Goal: Information Seeking & Learning: Learn about a topic

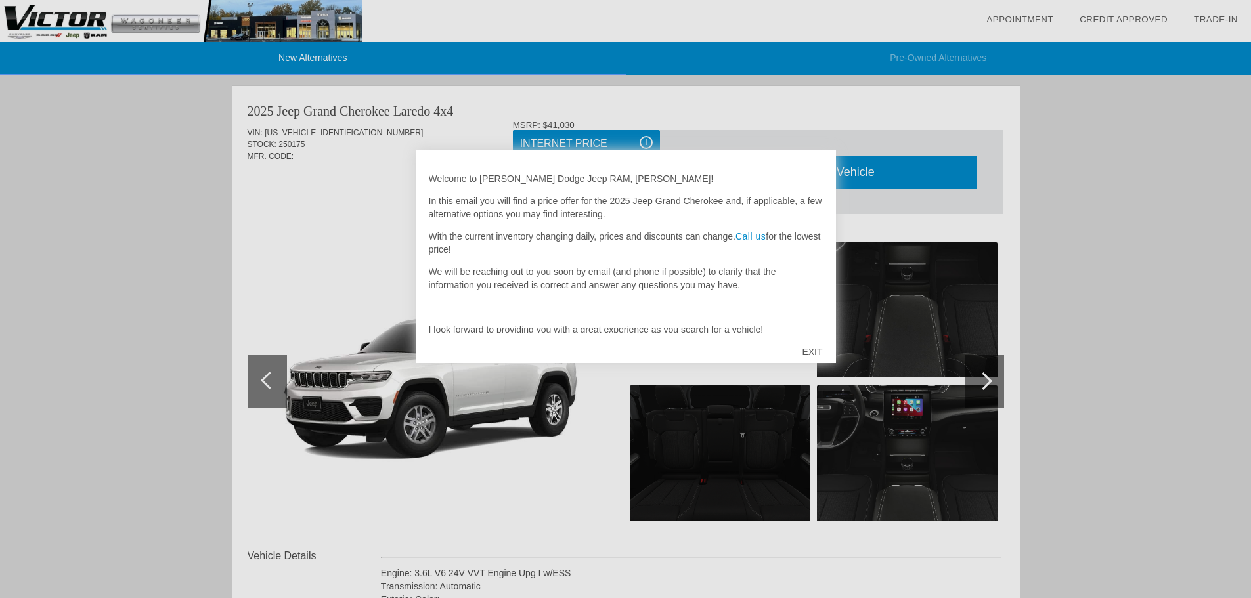
click at [813, 353] on div "EXIT" at bounding box center [812, 351] width 47 height 39
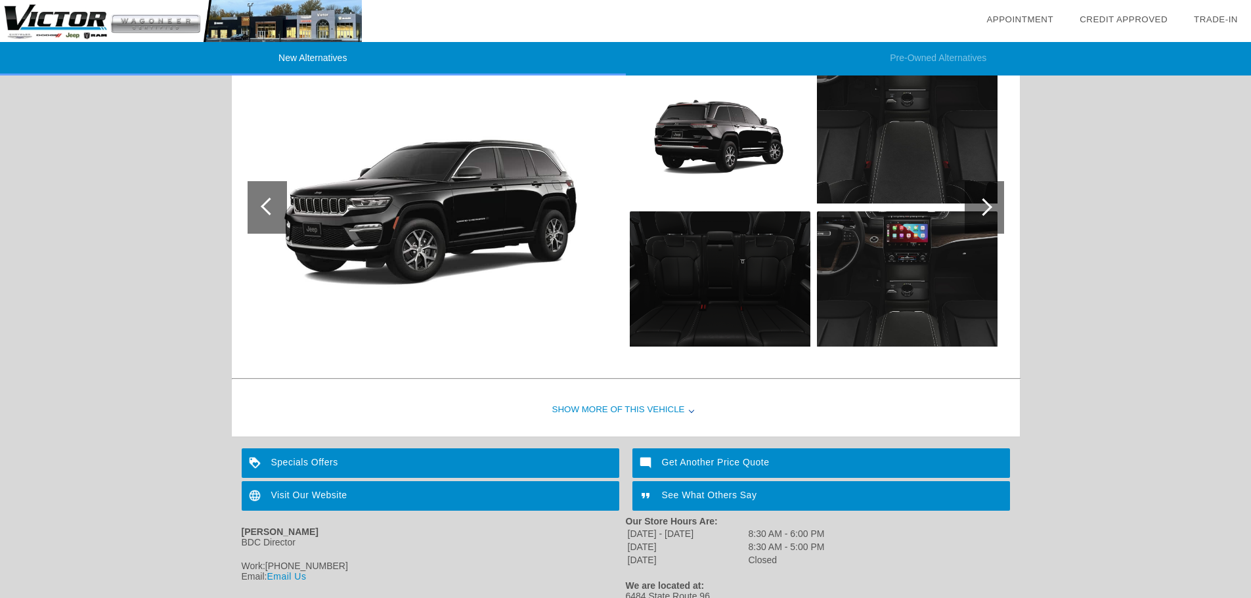
scroll to position [1388, 0]
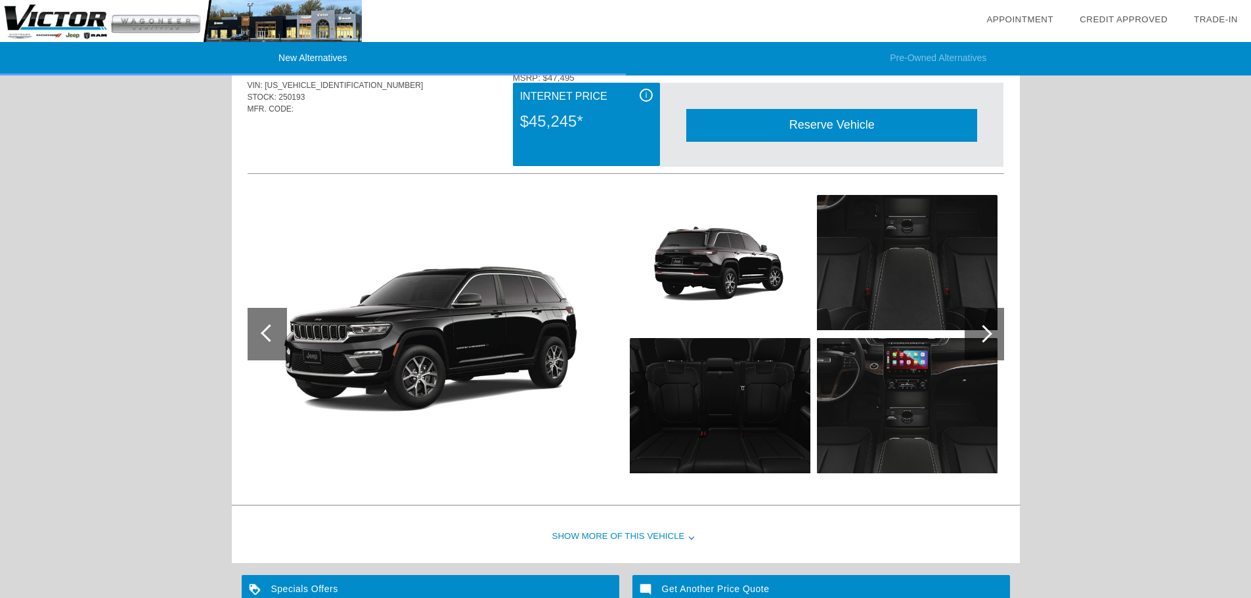
click at [636, 538] on div "Show More of this Vehicle" at bounding box center [626, 537] width 788 height 53
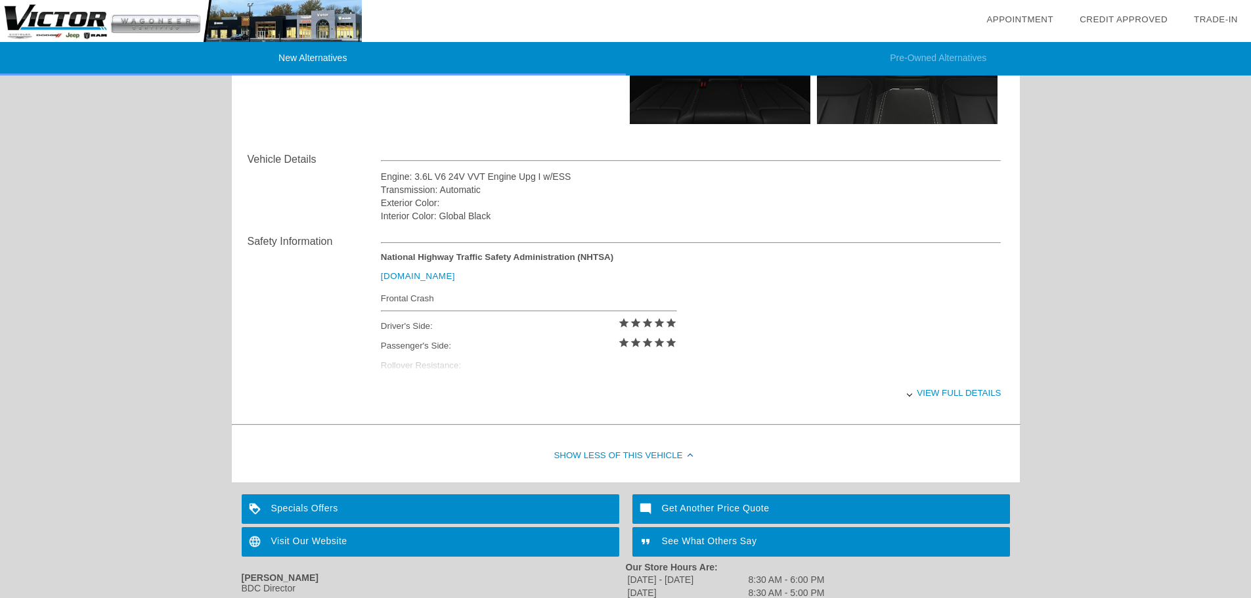
scroll to position [1782, 0]
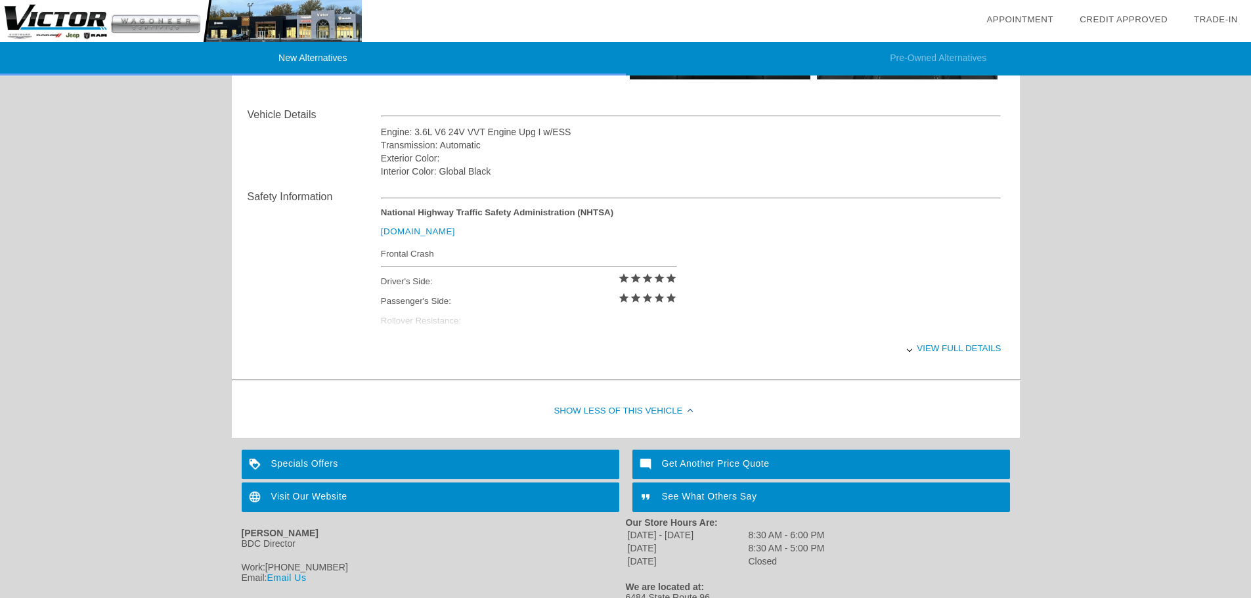
drag, startPoint x: 949, startPoint y: 352, endPoint x: 943, endPoint y: 353, distance: 6.6
click at [949, 352] on div "View full details" at bounding box center [691, 348] width 620 height 32
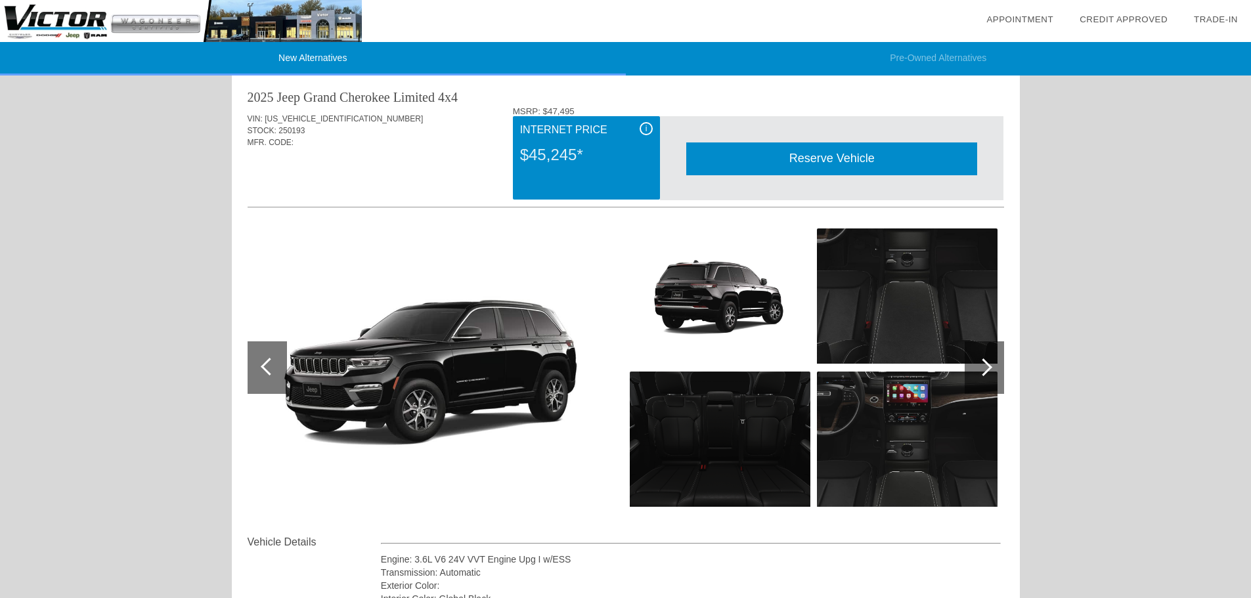
scroll to position [1322, 0]
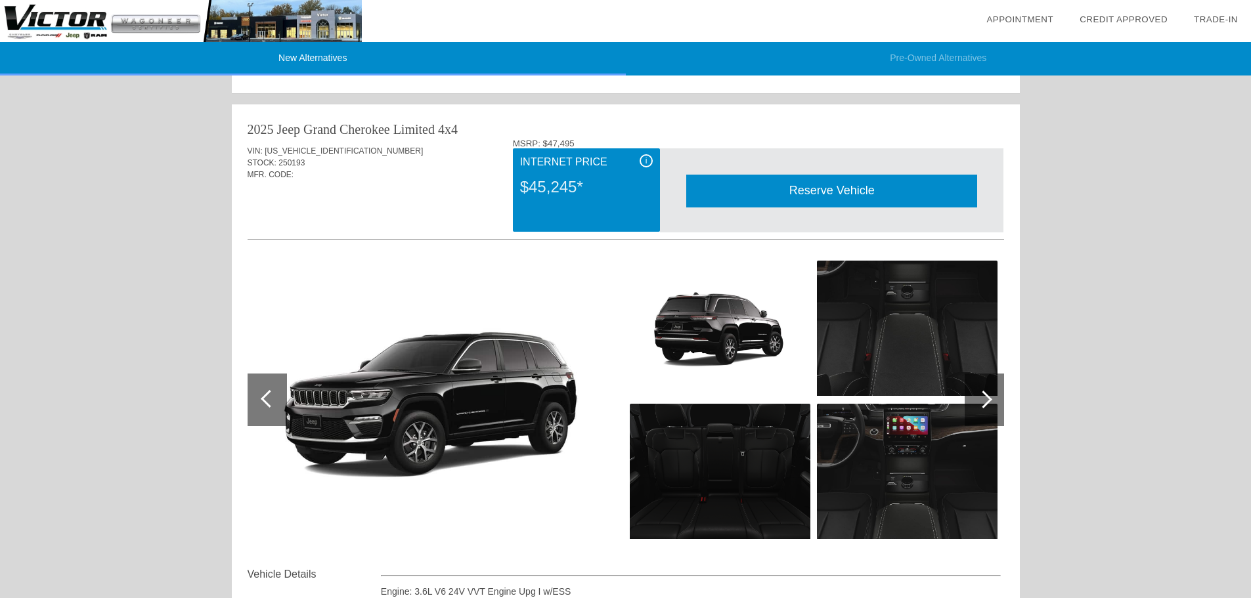
click at [982, 402] on div at bounding box center [983, 400] width 18 height 18
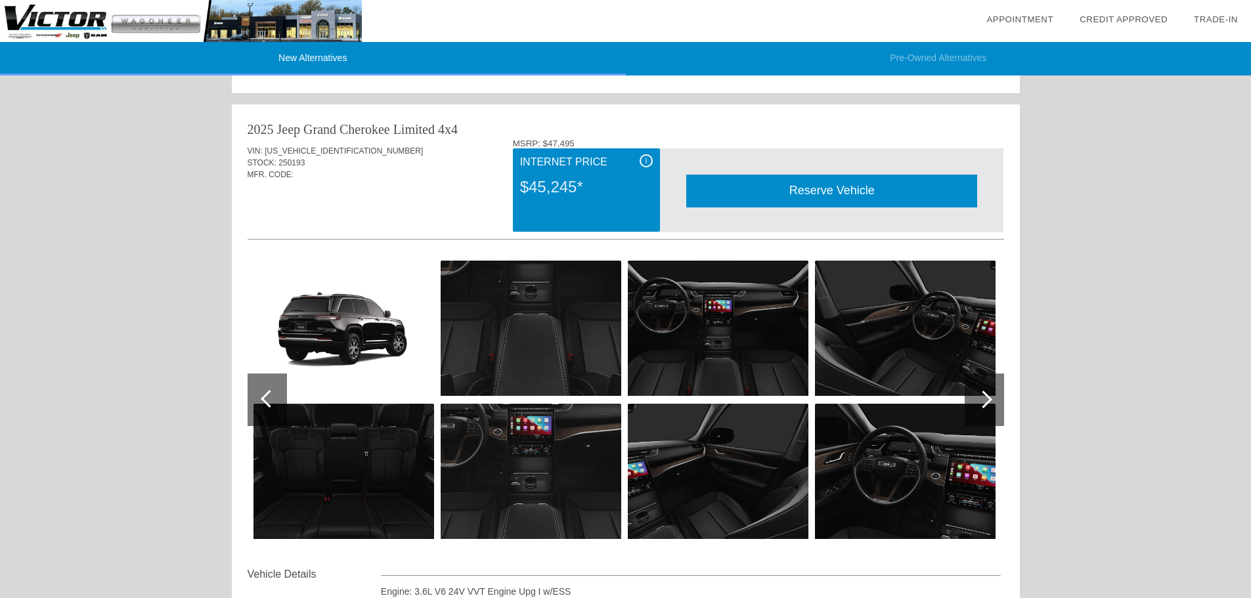
click at [366, 343] on img at bounding box center [343, 328] width 181 height 135
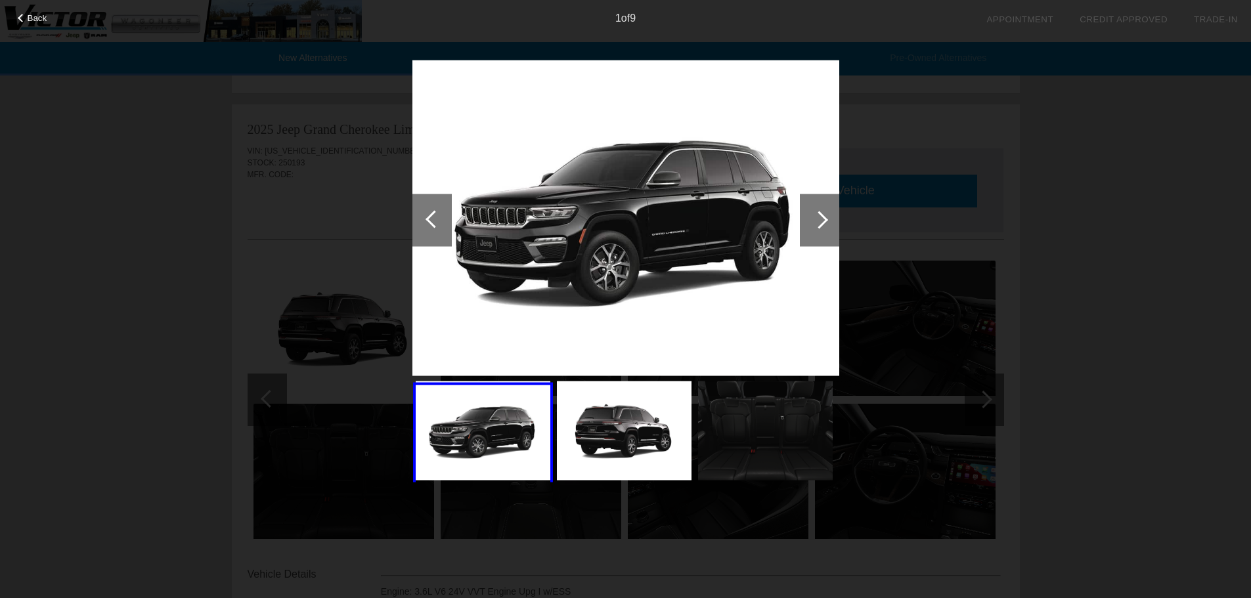
click at [827, 225] on div at bounding box center [819, 220] width 39 height 53
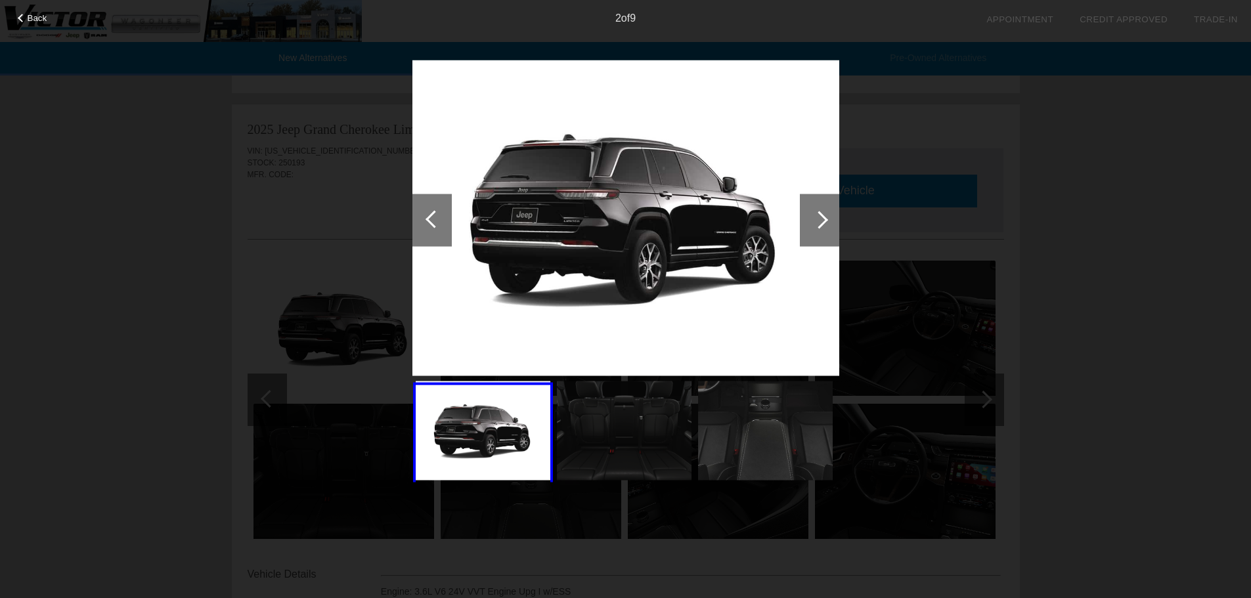
click at [827, 225] on div at bounding box center [819, 220] width 39 height 53
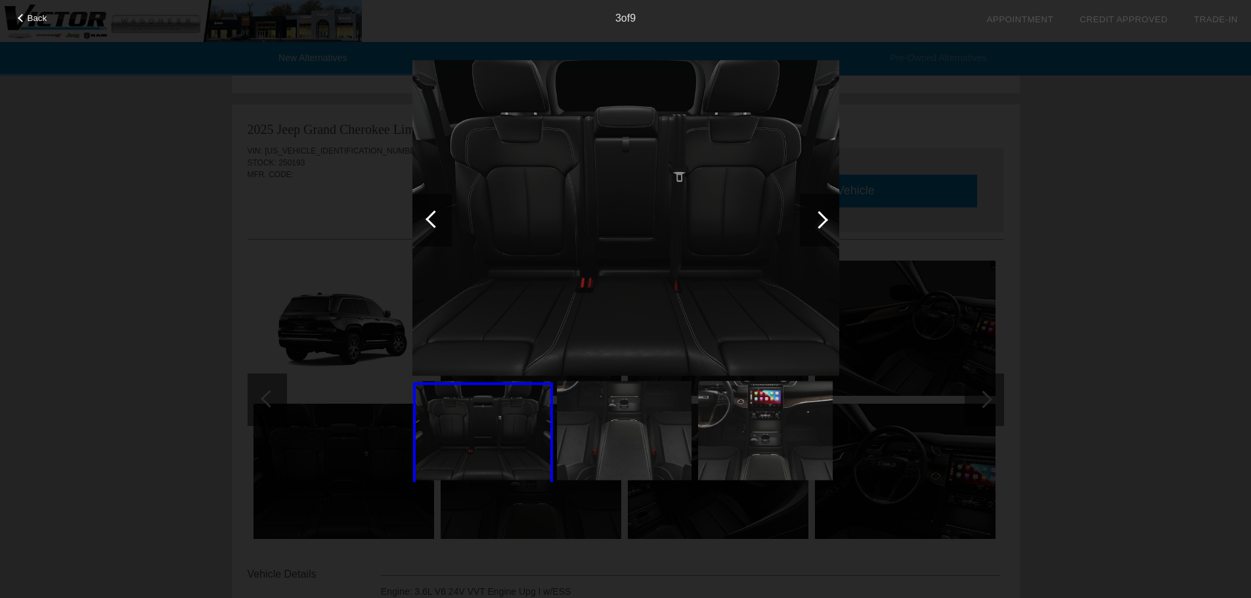
click at [827, 225] on div at bounding box center [819, 220] width 39 height 53
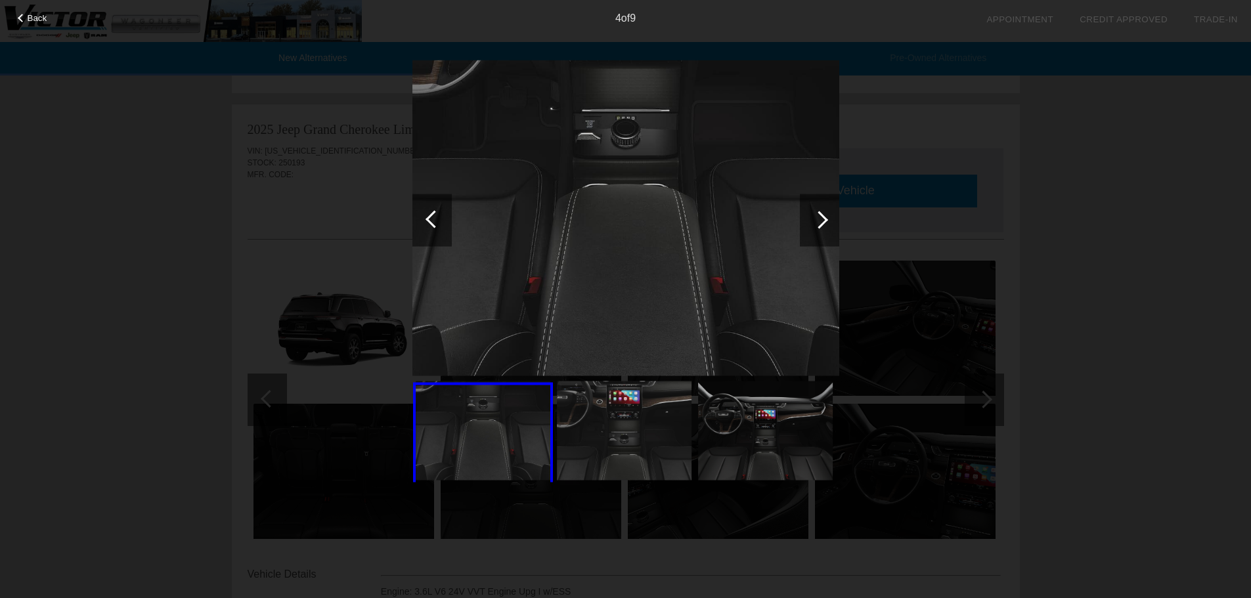
click at [825, 224] on div at bounding box center [819, 220] width 39 height 53
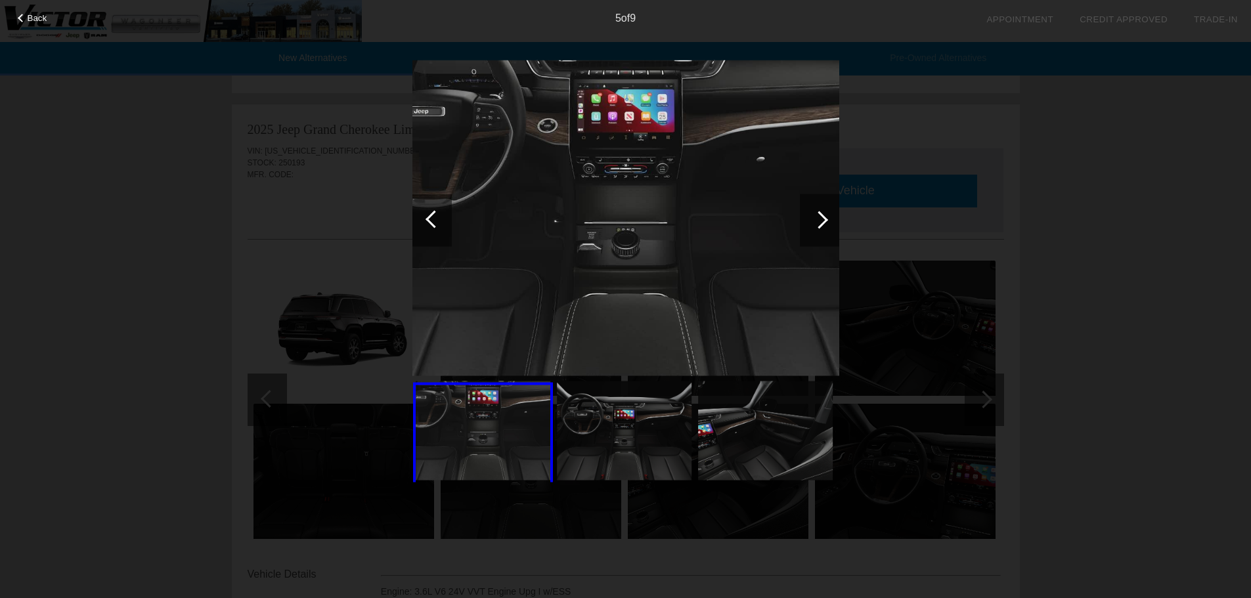
click at [822, 223] on div at bounding box center [819, 220] width 18 height 18
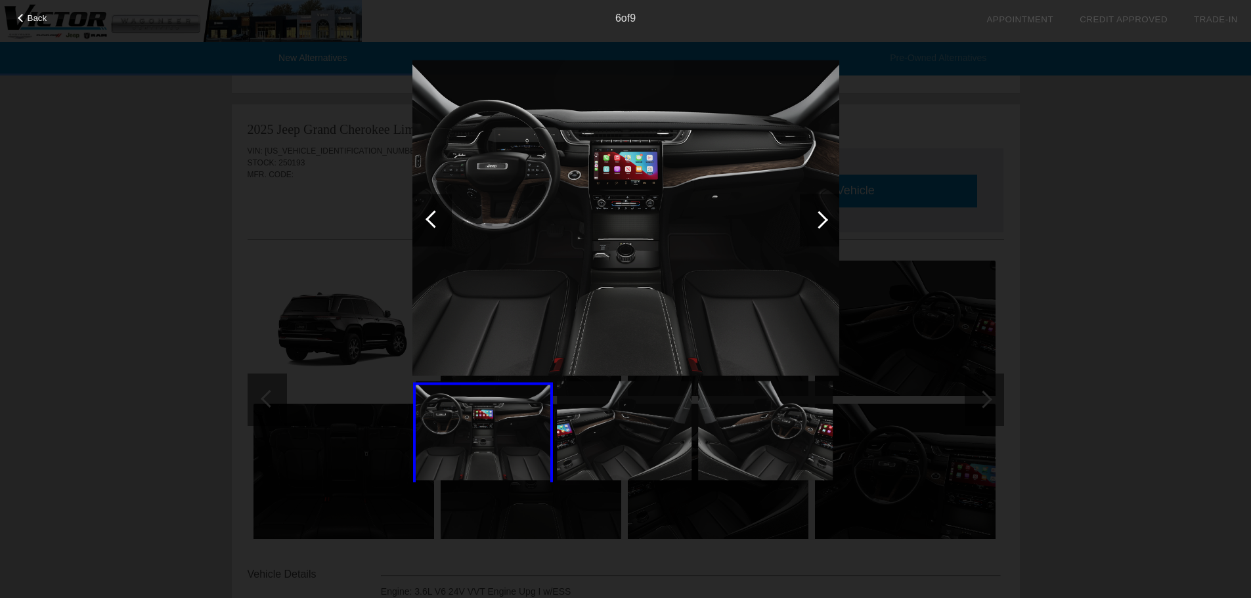
click at [822, 223] on div at bounding box center [819, 220] width 18 height 18
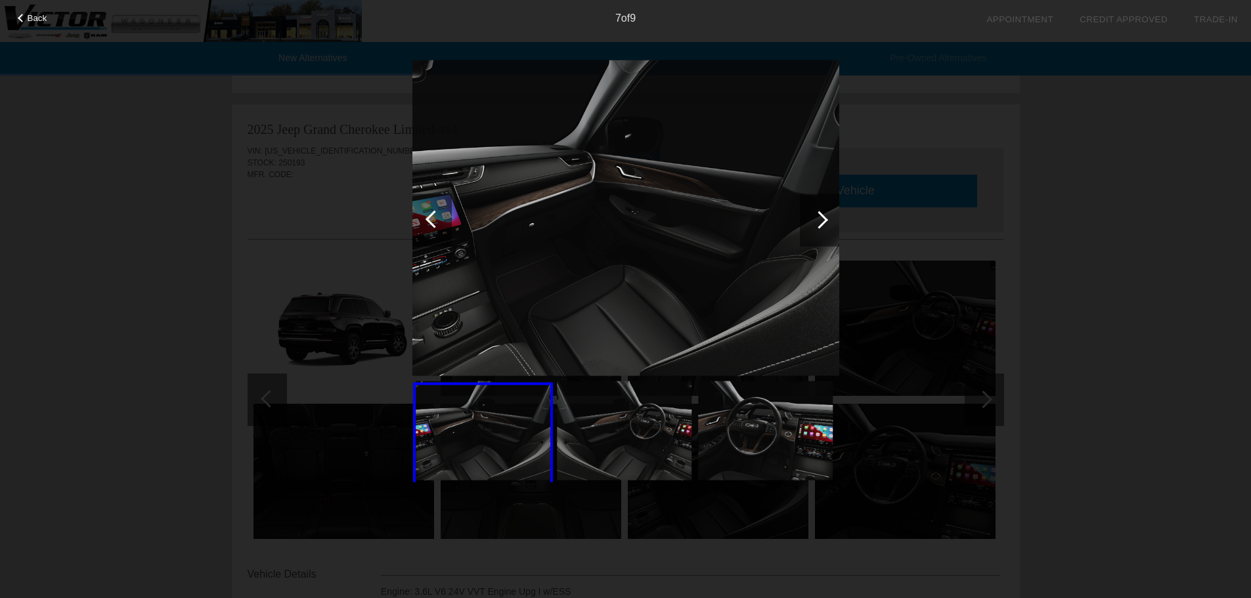
click at [822, 223] on div at bounding box center [819, 220] width 18 height 18
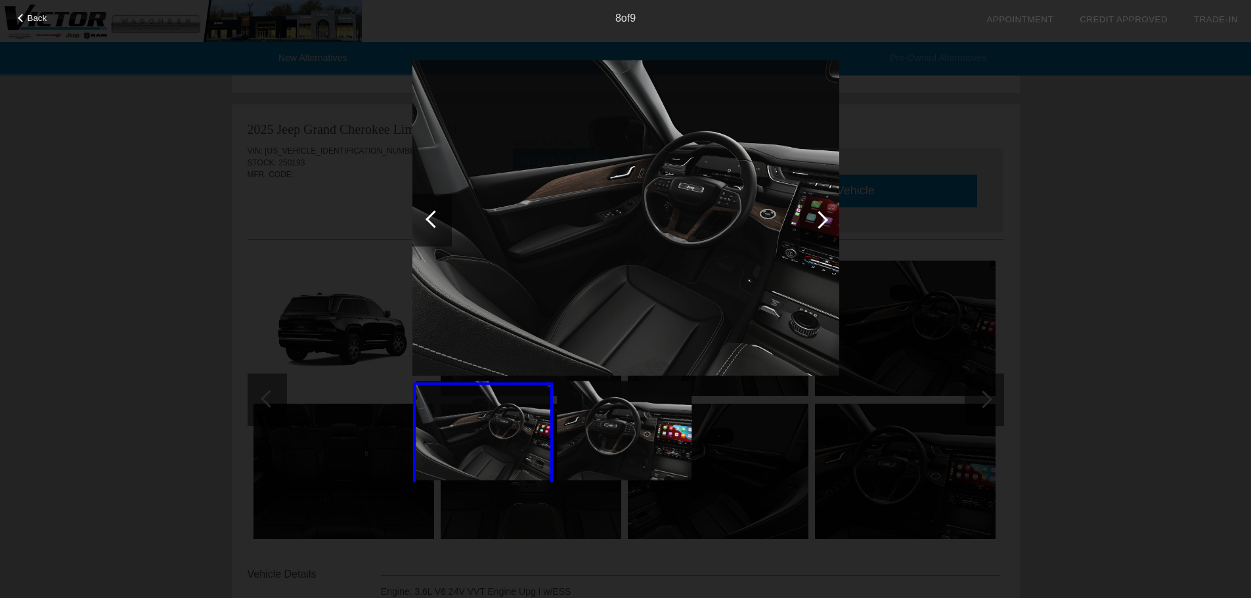
click at [822, 223] on div at bounding box center [819, 220] width 18 height 18
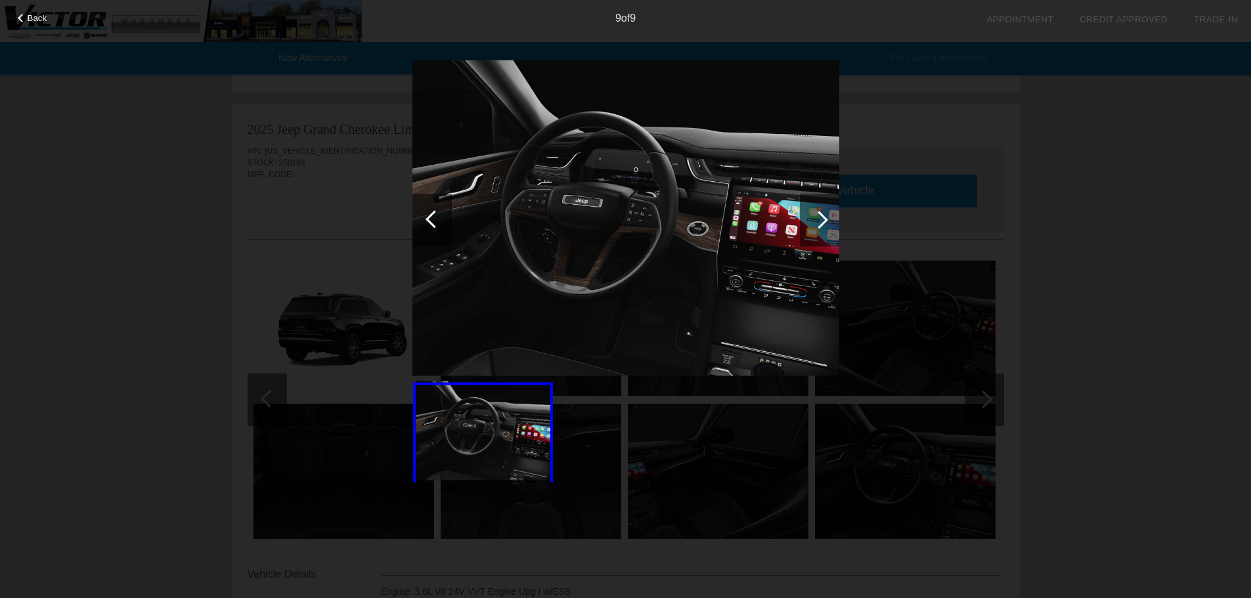
click at [822, 223] on div at bounding box center [819, 220] width 18 height 18
click at [821, 221] on div at bounding box center [819, 220] width 18 height 18
click at [31, 24] on div "9 of 9" at bounding box center [625, 13] width 1251 height 26
click at [37, 19] on span "Back" at bounding box center [38, 18] width 20 height 10
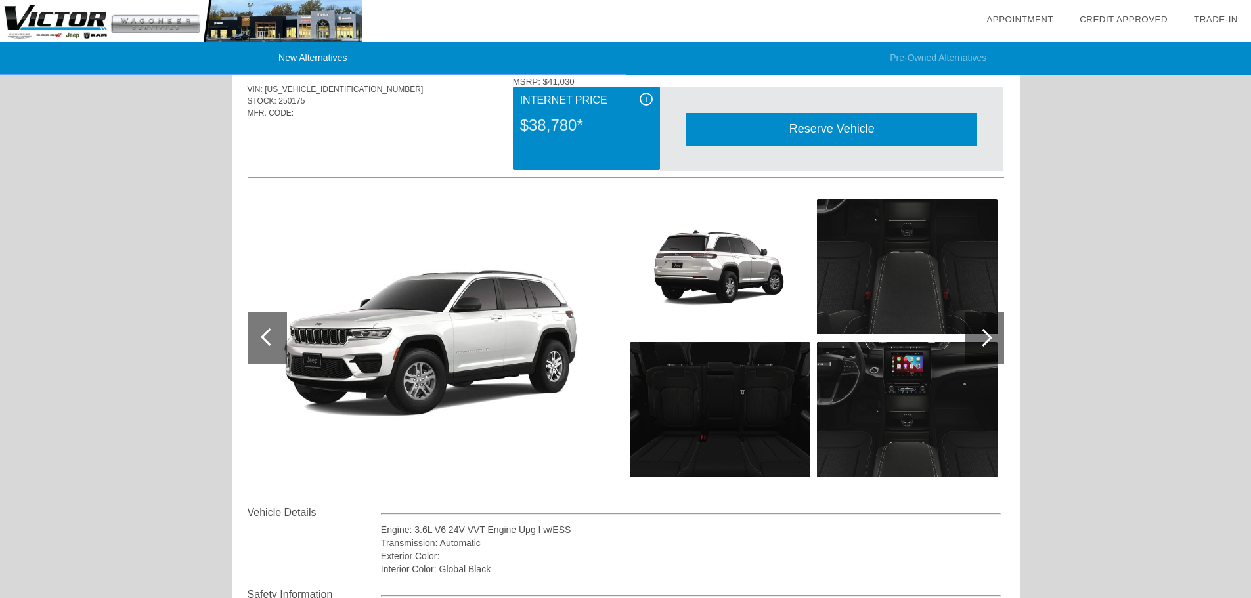
scroll to position [0, 0]
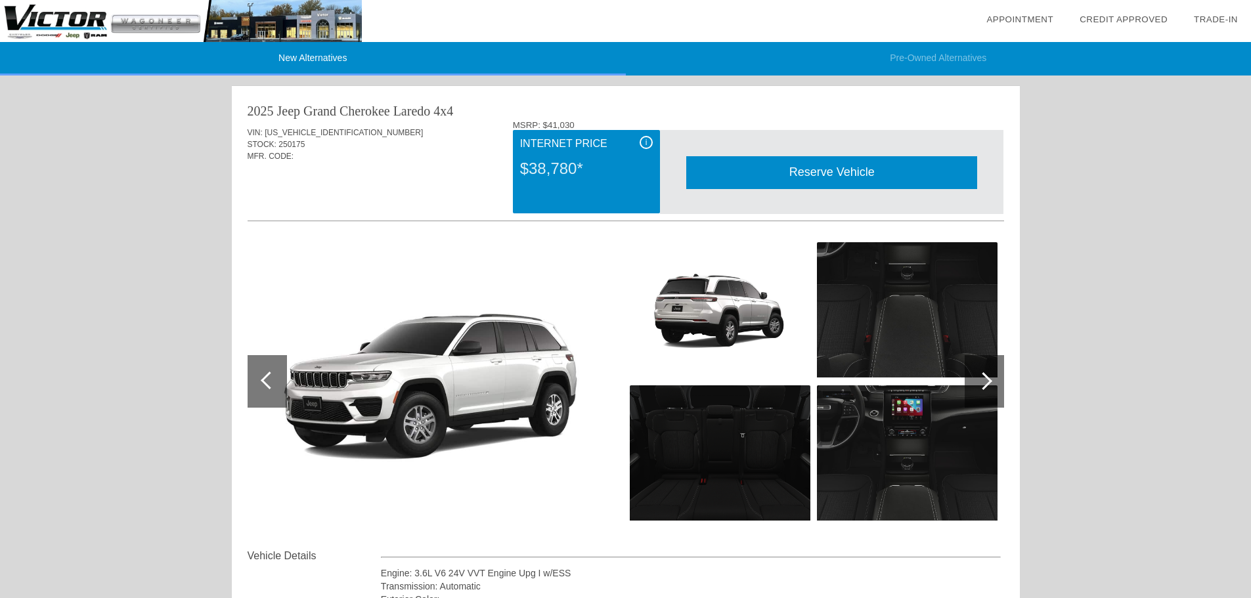
drag, startPoint x: 306, startPoint y: 53, endPoint x: 308, endPoint y: 70, distance: 16.5
click at [306, 53] on li "New Alternatives" at bounding box center [313, 58] width 626 height 33
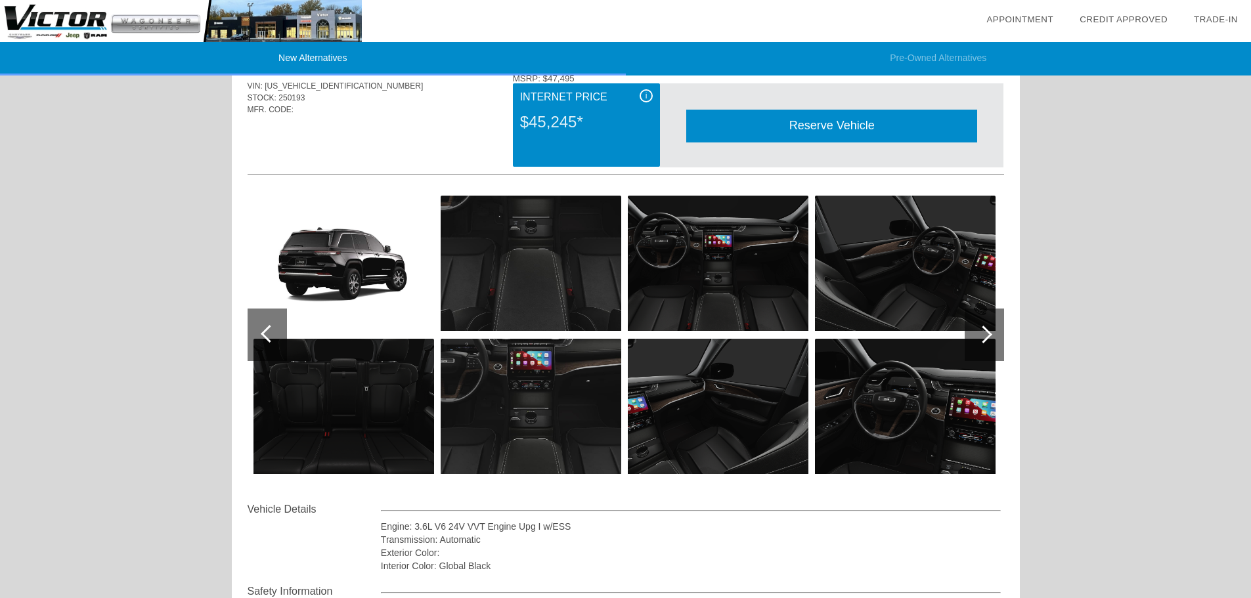
scroll to position [1313, 0]
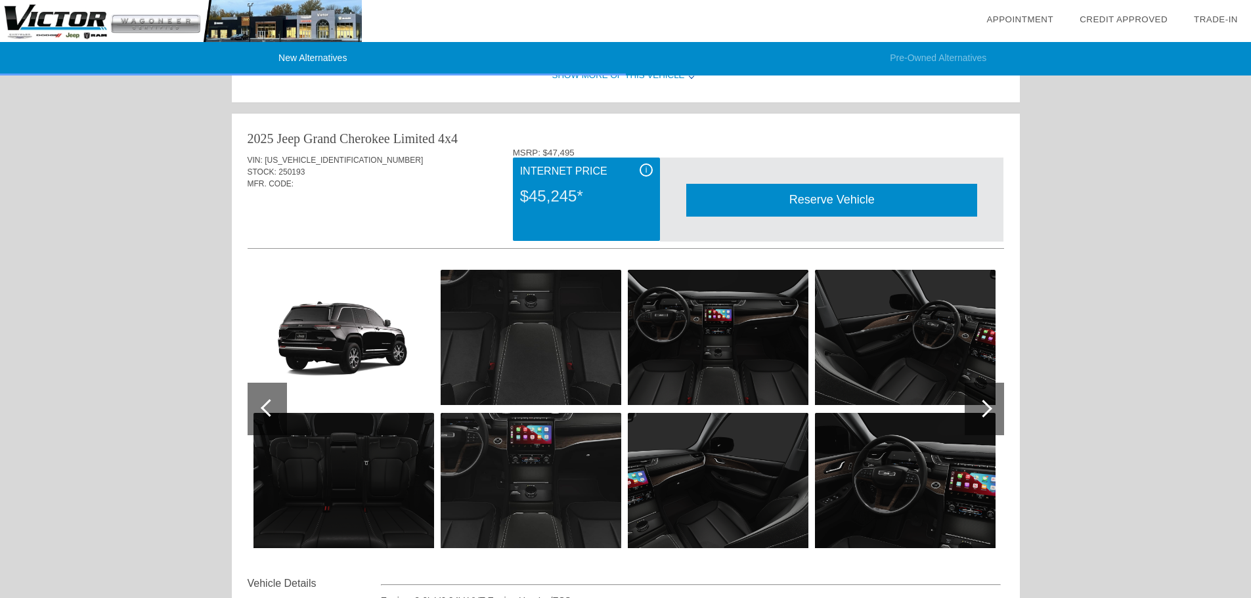
click at [264, 413] on div at bounding box center [270, 408] width 18 height 18
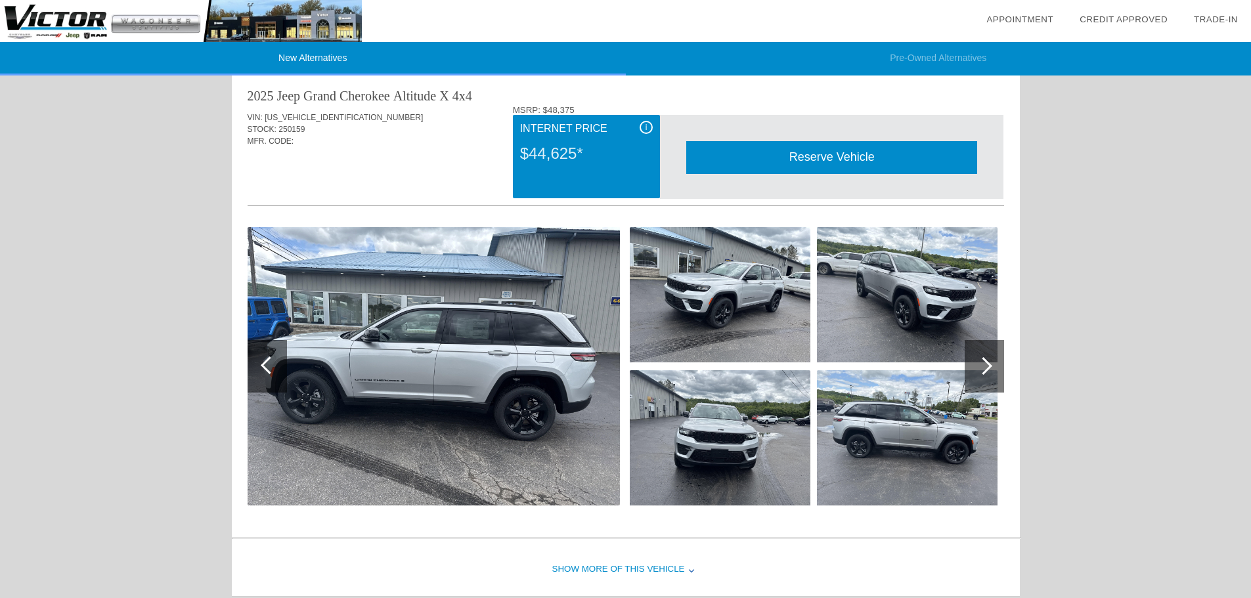
scroll to position [788, 0]
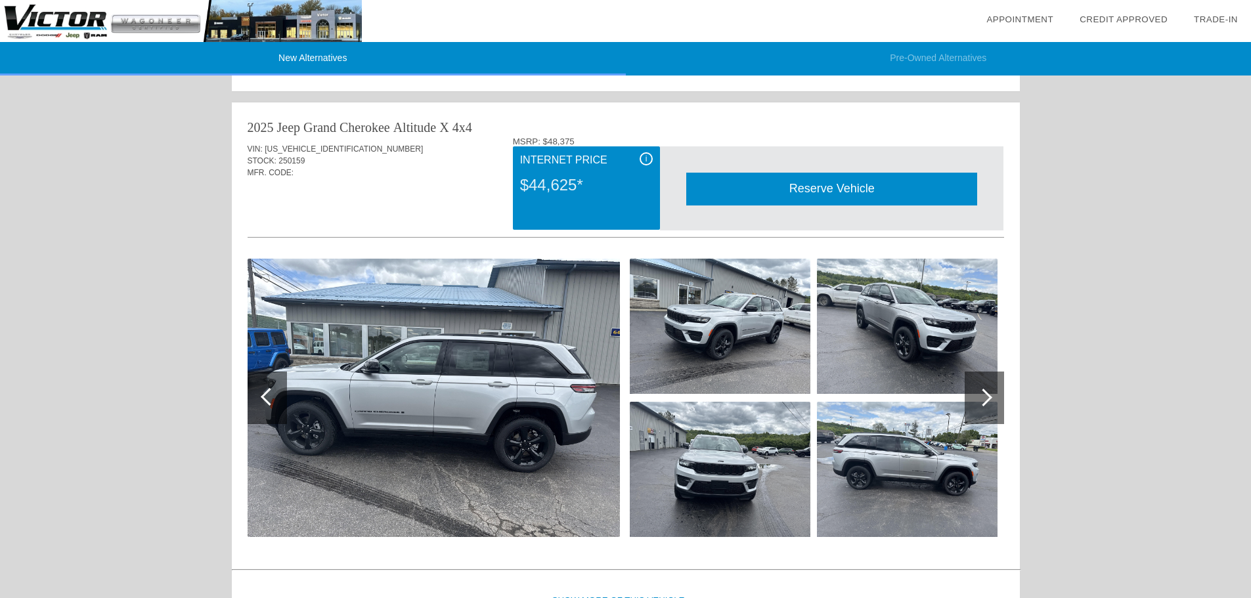
click at [1002, 397] on div at bounding box center [983, 398] width 39 height 53
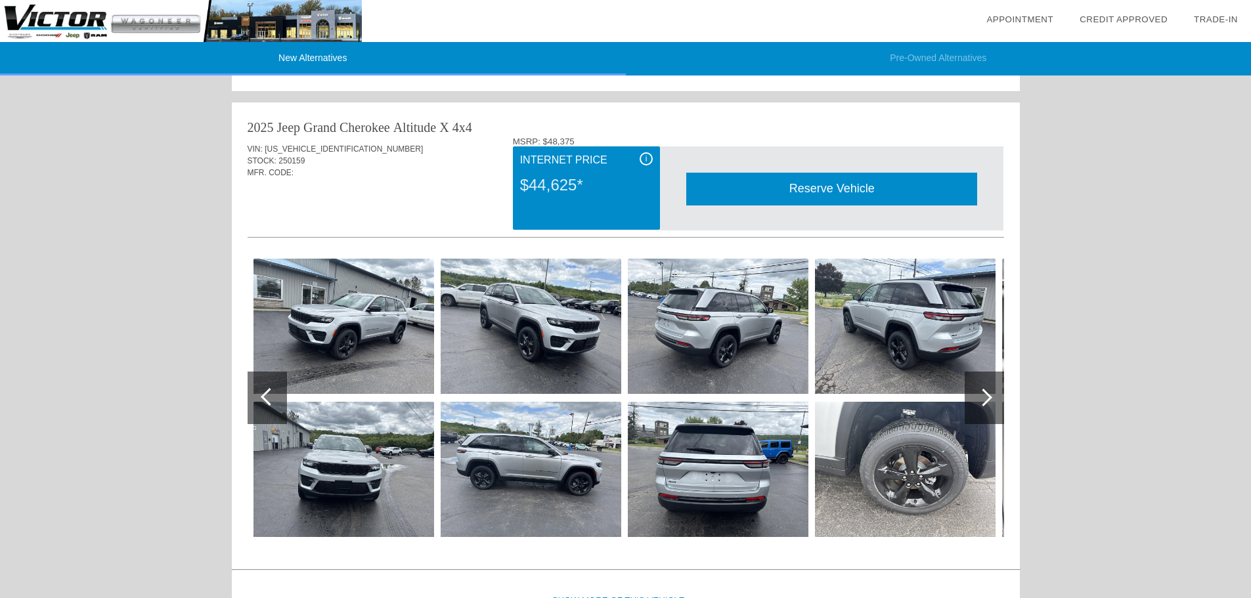
click at [989, 397] on div at bounding box center [983, 398] width 18 height 18
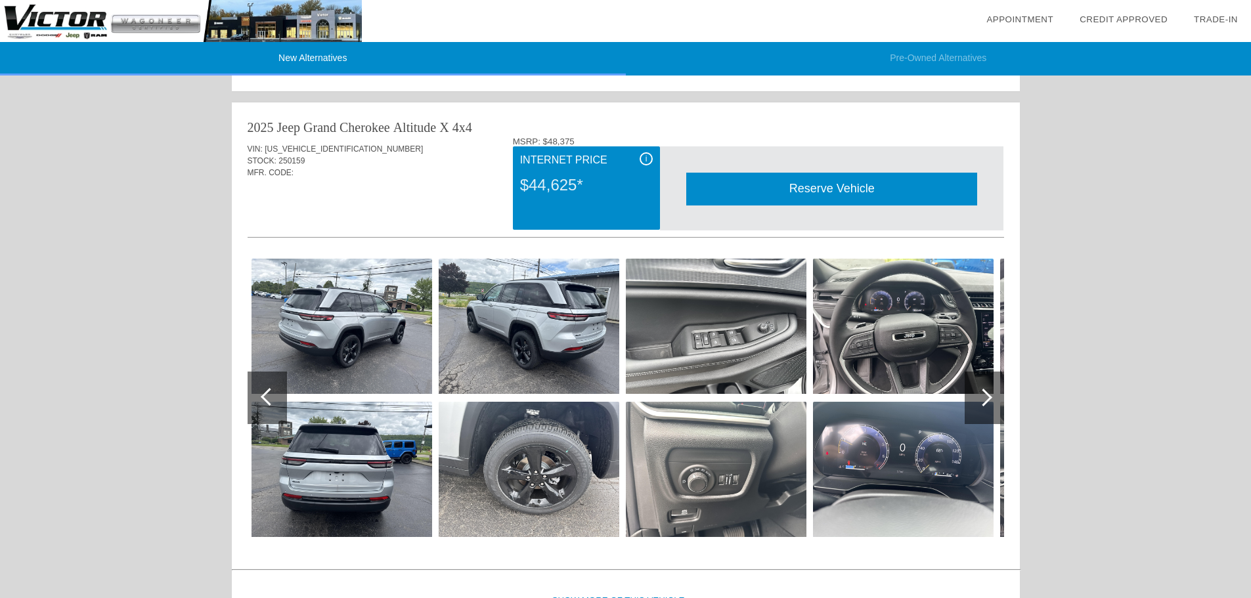
click at [538, 349] on img at bounding box center [529, 326] width 181 height 135
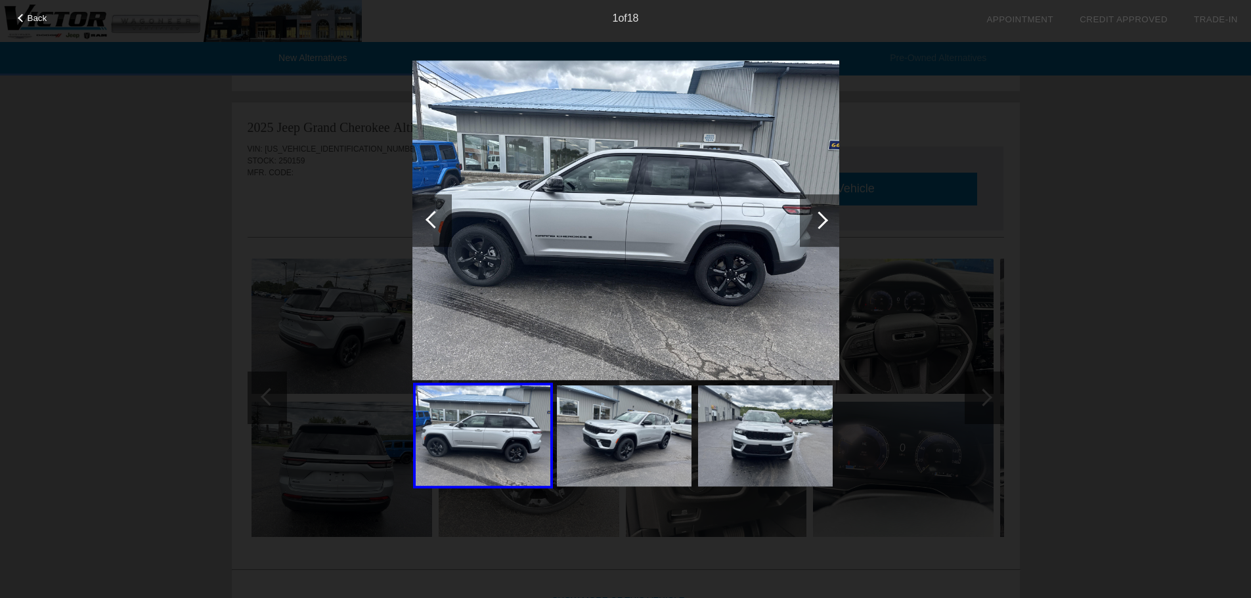
click at [824, 221] on div at bounding box center [819, 220] width 18 height 18
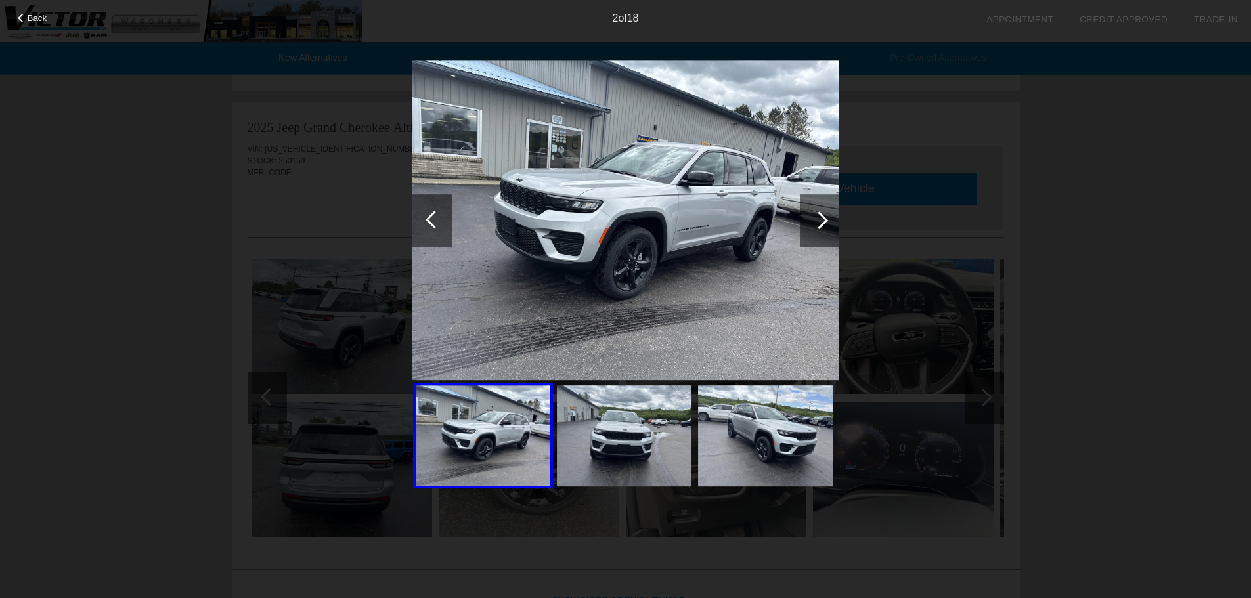
click at [670, 251] on img at bounding box center [625, 220] width 427 height 320
click at [819, 220] on div at bounding box center [819, 220] width 18 height 18
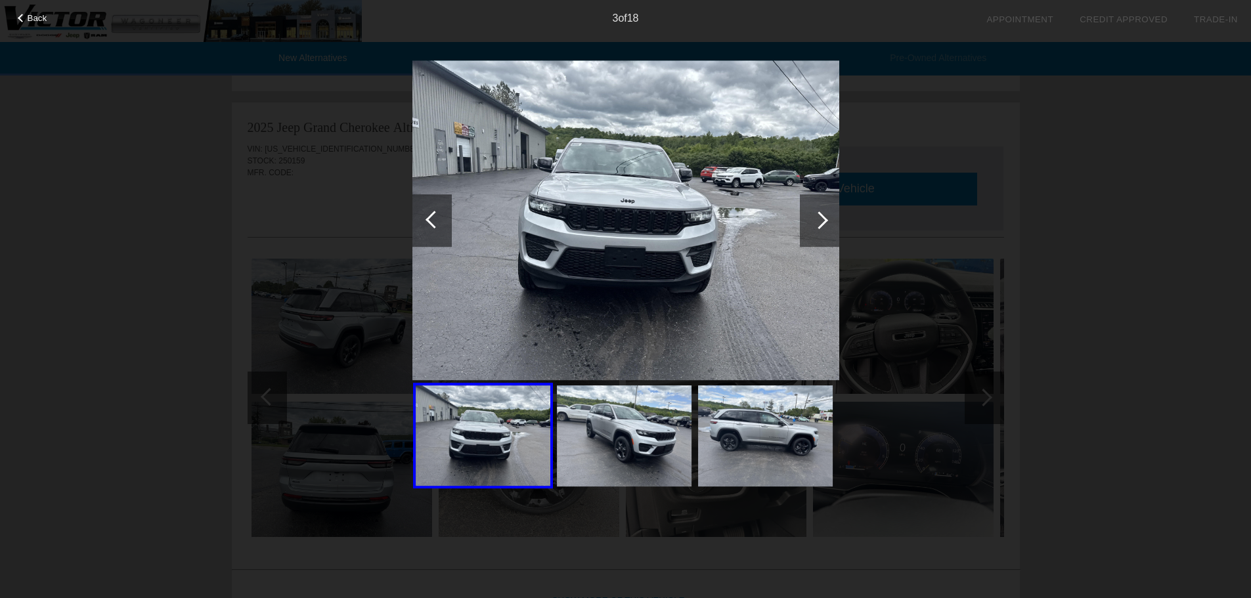
click at [819, 220] on div at bounding box center [819, 220] width 18 height 18
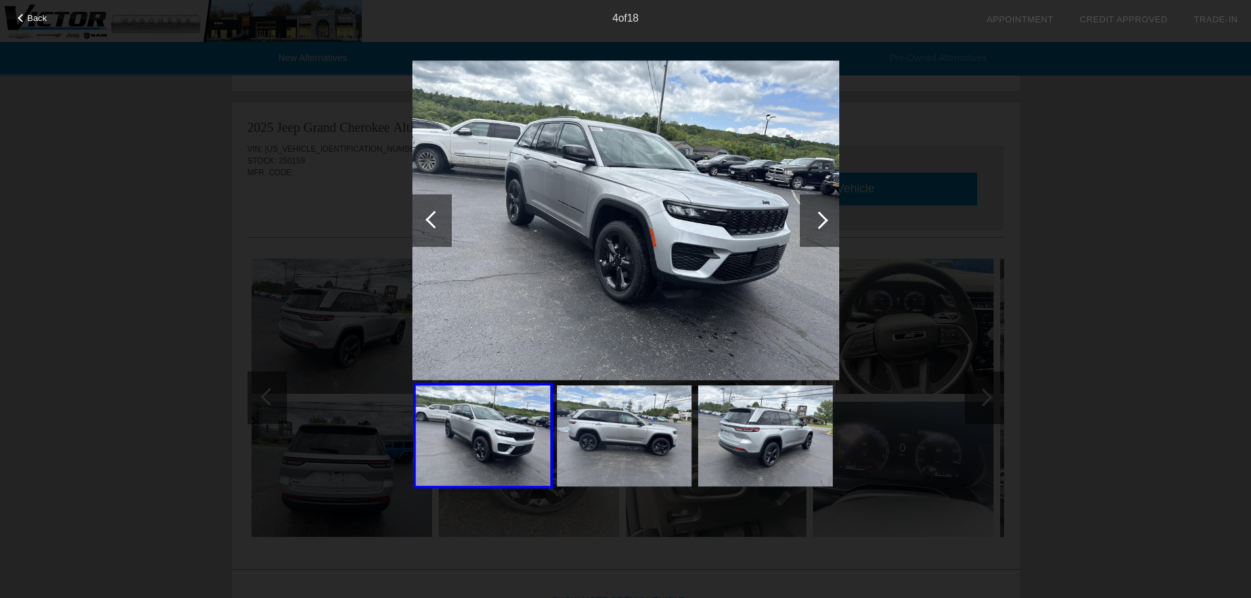
click at [819, 220] on div at bounding box center [819, 220] width 18 height 18
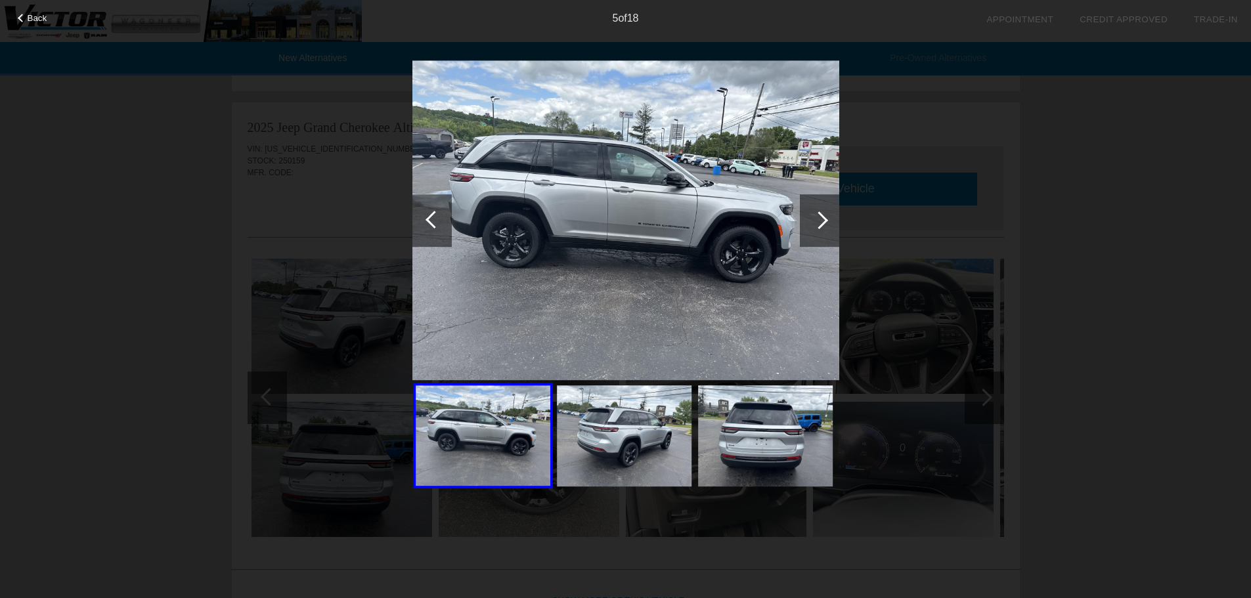
click at [819, 220] on div at bounding box center [819, 220] width 18 height 18
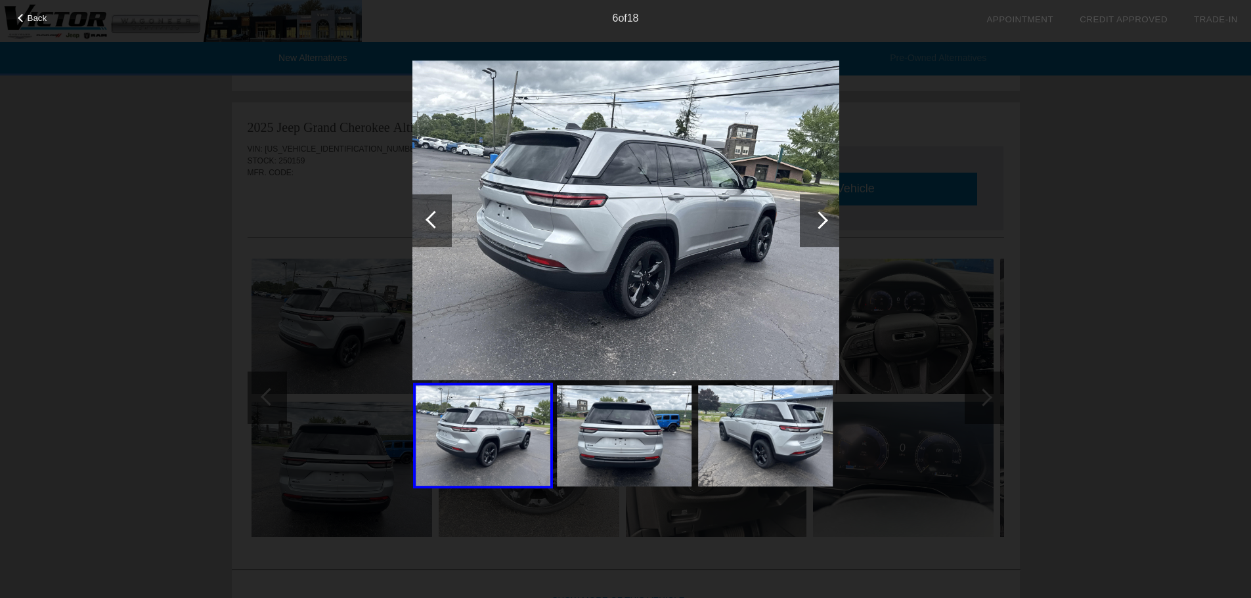
click at [819, 220] on div at bounding box center [819, 220] width 18 height 18
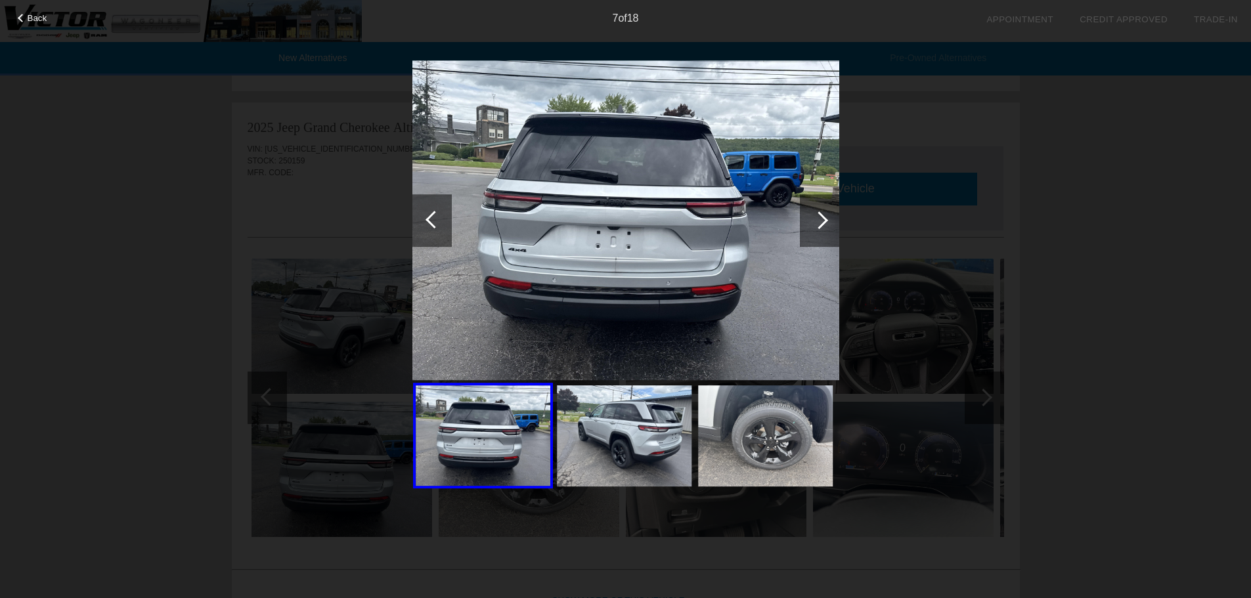
click at [819, 220] on div at bounding box center [819, 220] width 18 height 18
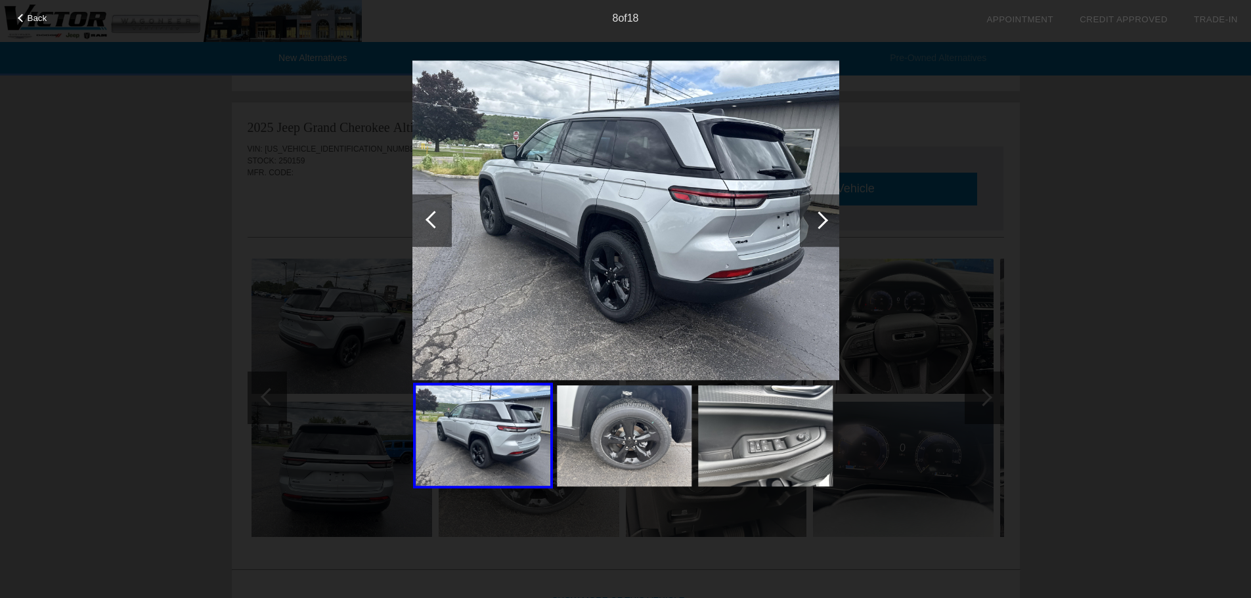
click at [819, 220] on div at bounding box center [819, 220] width 18 height 18
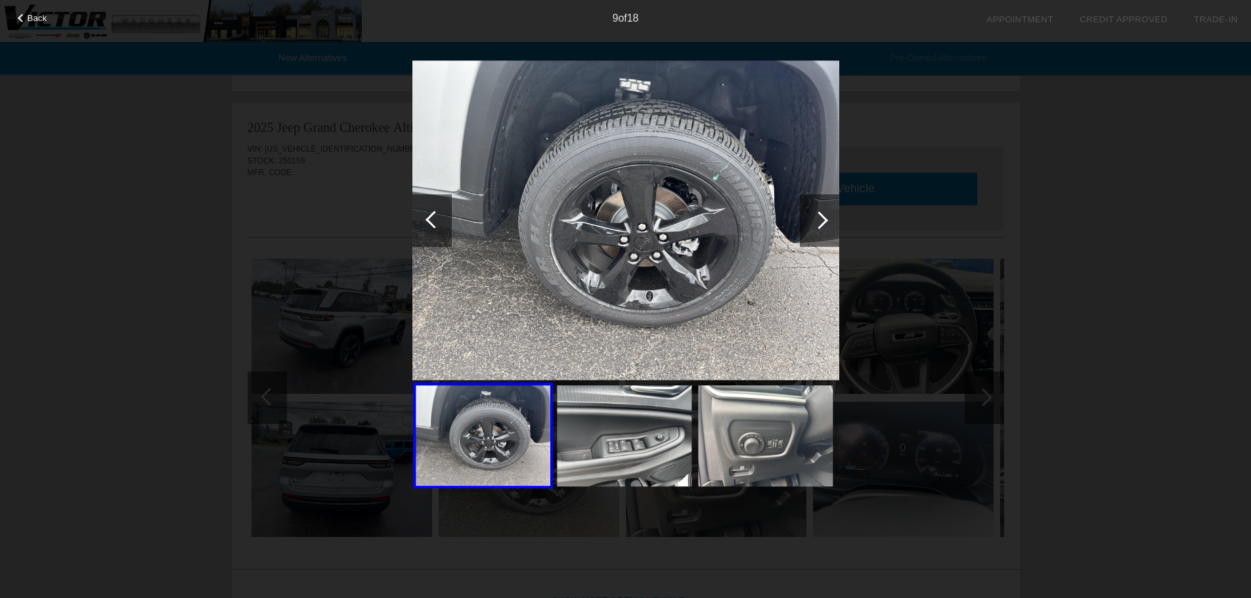
click at [819, 220] on div at bounding box center [819, 220] width 18 height 18
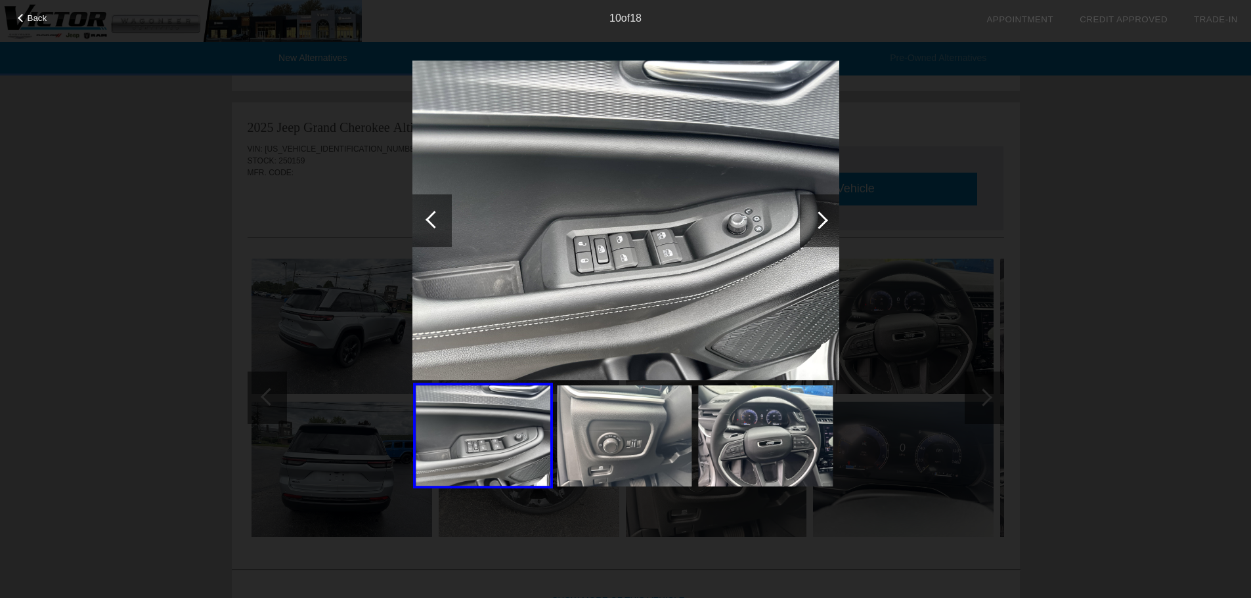
click at [819, 220] on div at bounding box center [819, 220] width 18 height 18
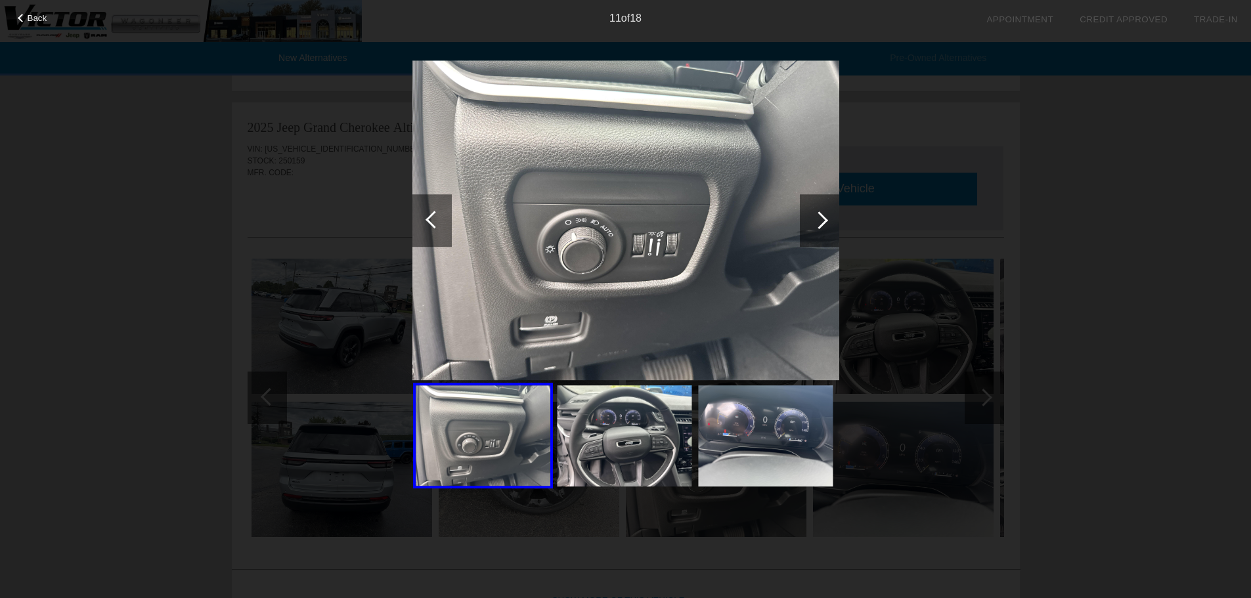
click at [819, 220] on div at bounding box center [819, 220] width 18 height 18
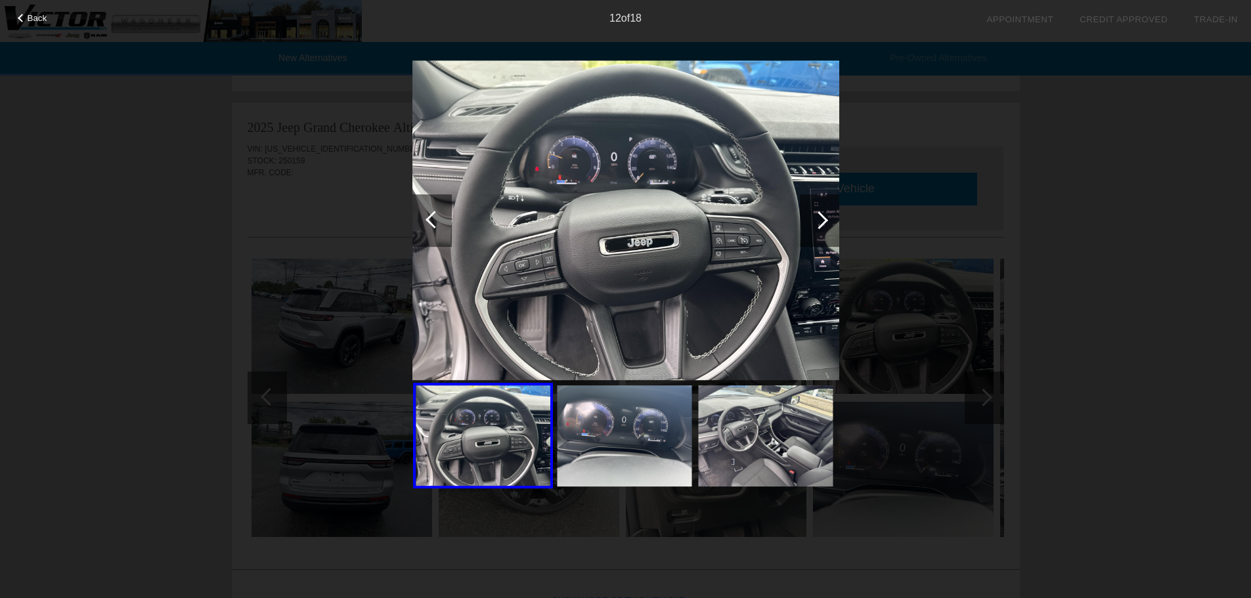
click at [819, 220] on div at bounding box center [819, 220] width 18 height 18
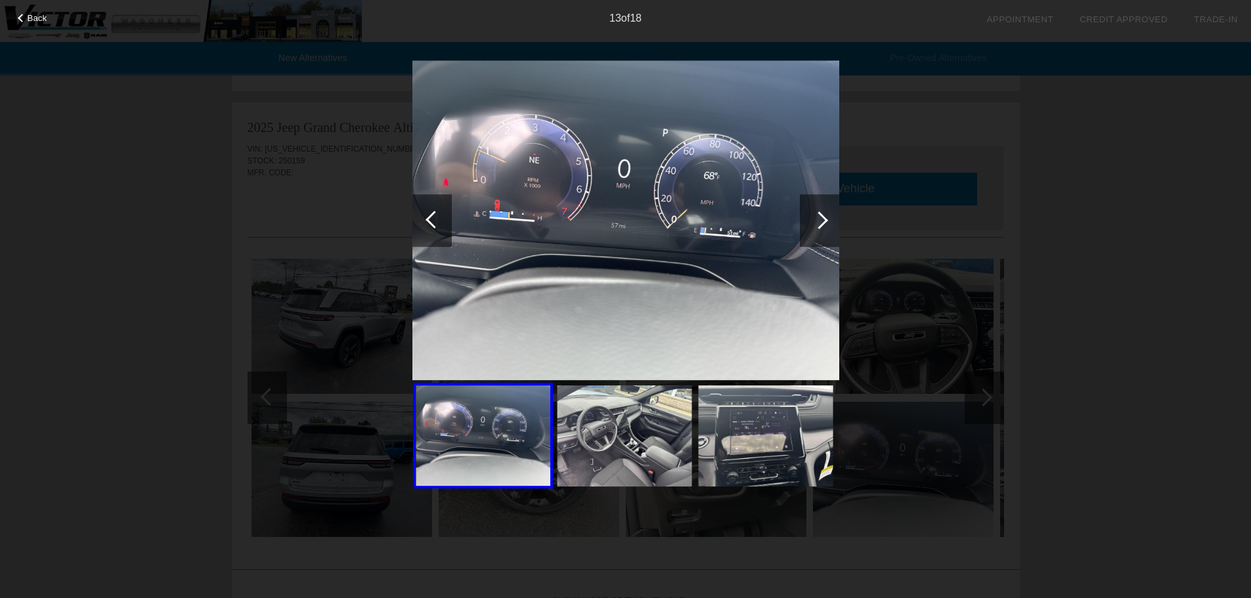
click at [819, 220] on div at bounding box center [819, 220] width 18 height 18
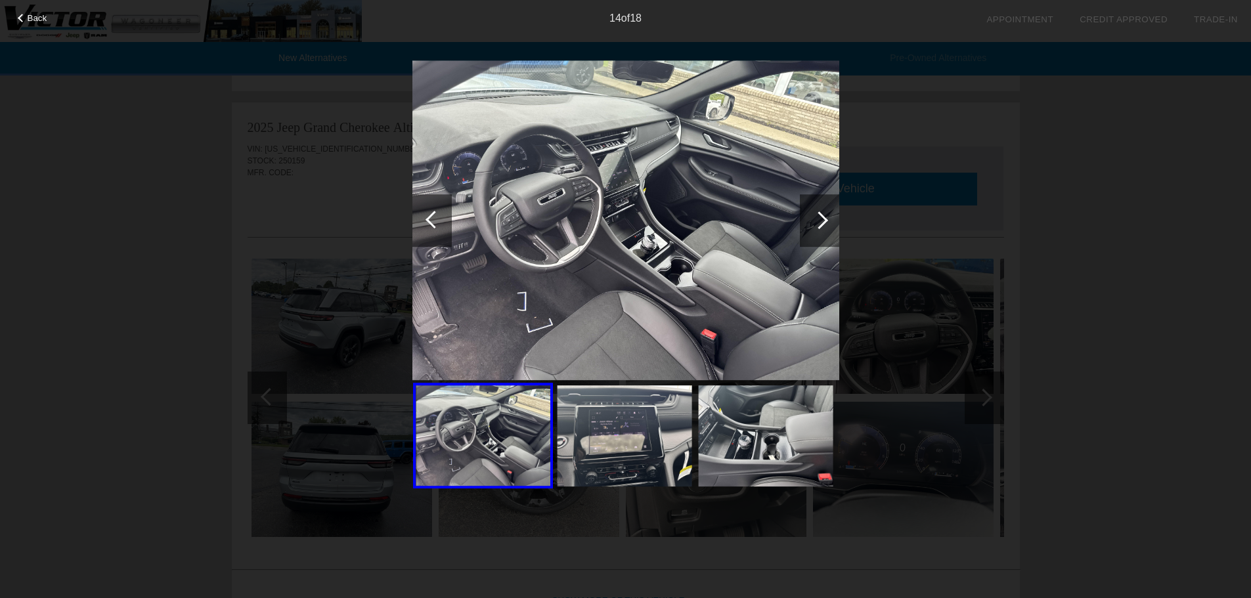
click at [819, 220] on div at bounding box center [819, 220] width 18 height 18
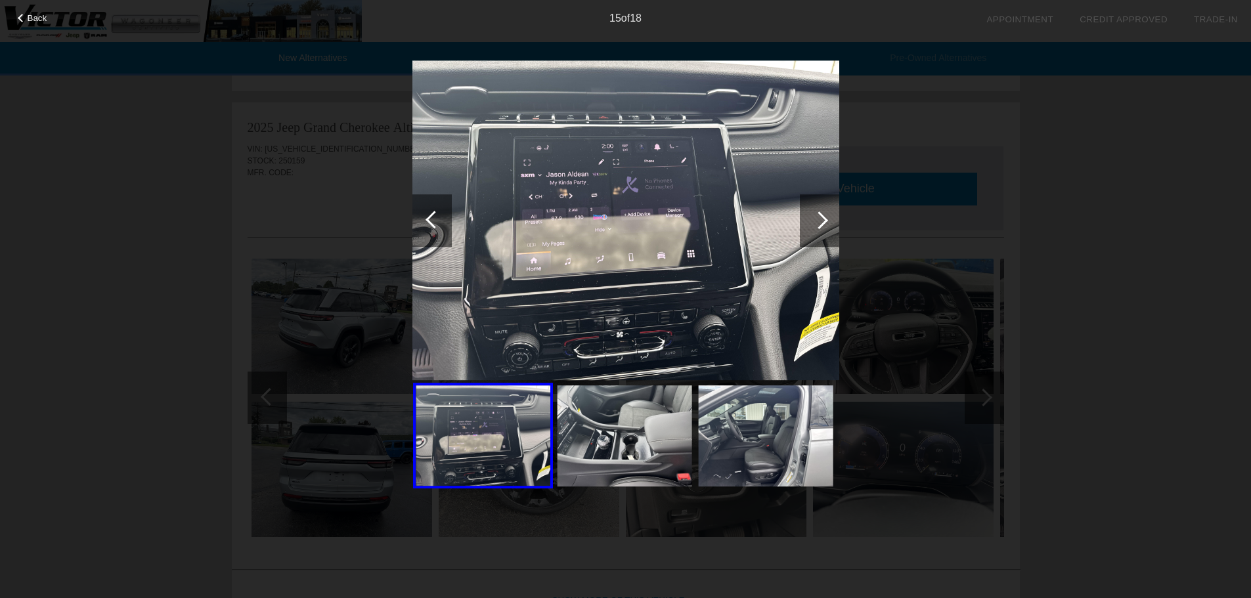
click at [819, 220] on div at bounding box center [819, 220] width 18 height 18
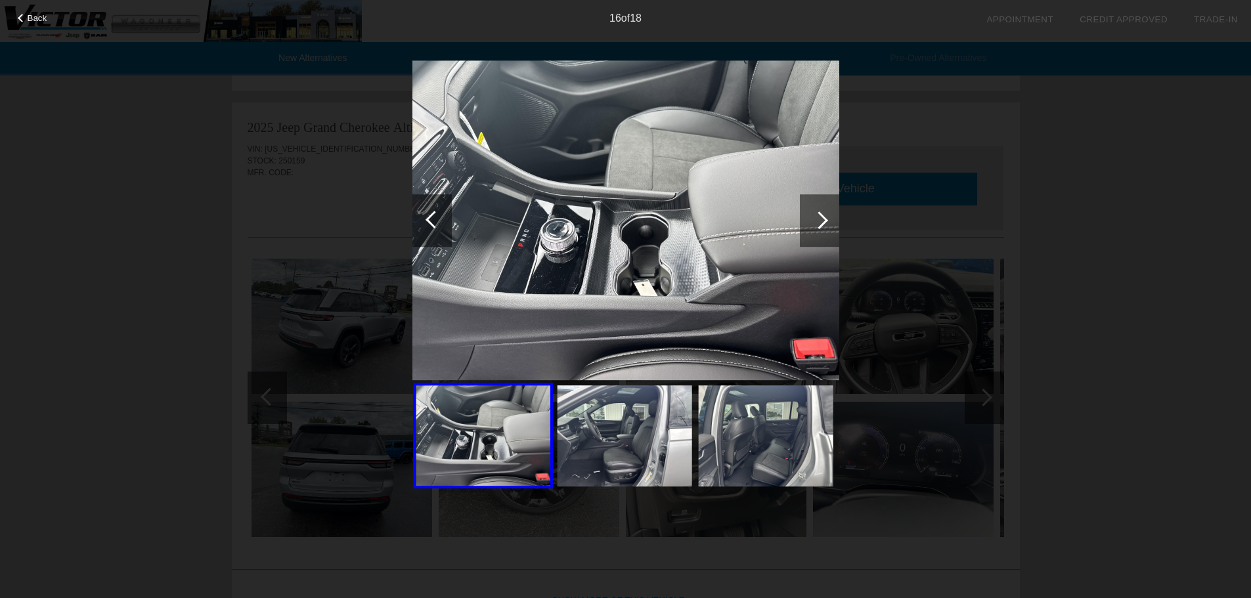
click at [819, 220] on div at bounding box center [819, 220] width 18 height 18
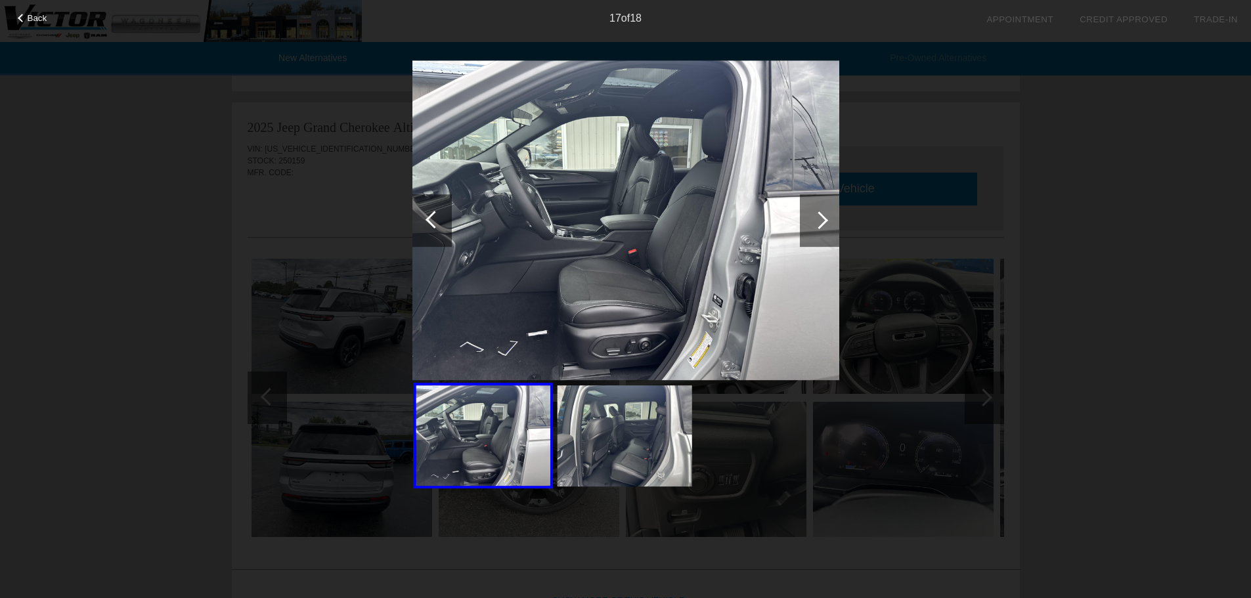
click at [819, 220] on div at bounding box center [819, 220] width 18 height 18
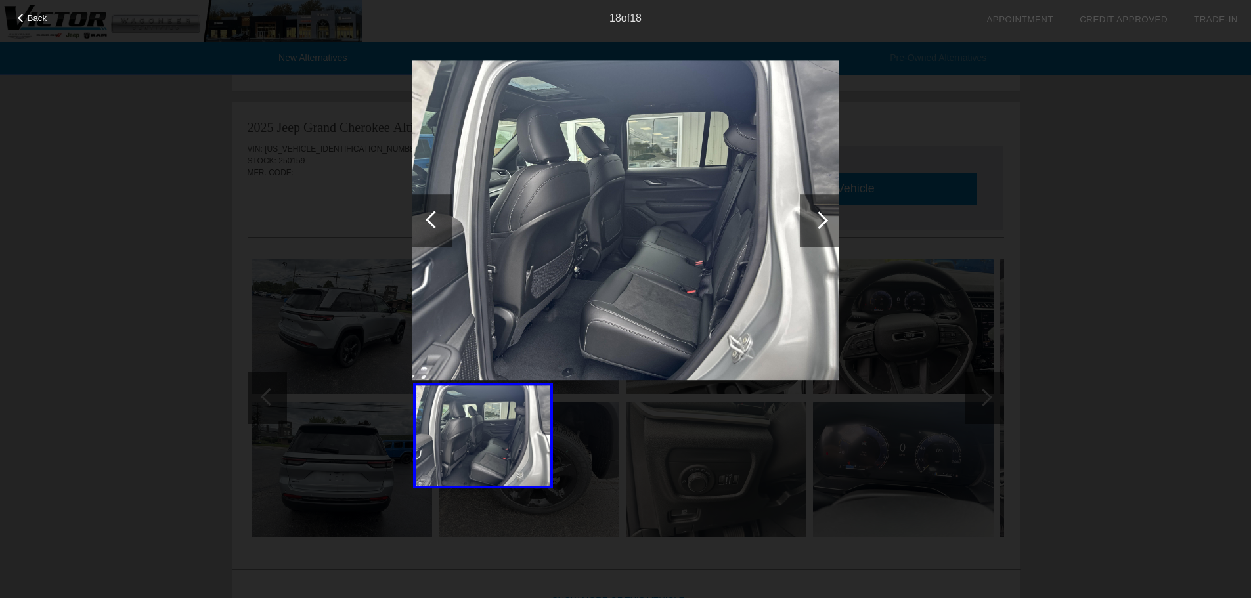
click at [819, 220] on div at bounding box center [819, 220] width 18 height 18
click at [30, 20] on span "Back" at bounding box center [38, 18] width 20 height 10
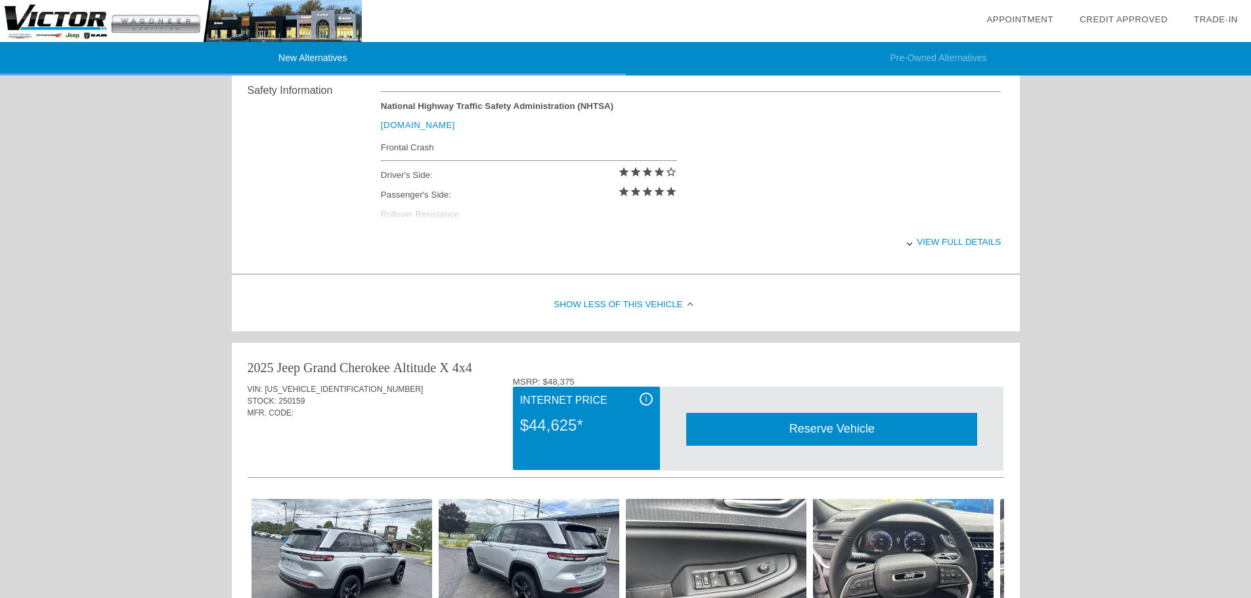
scroll to position [525, 0]
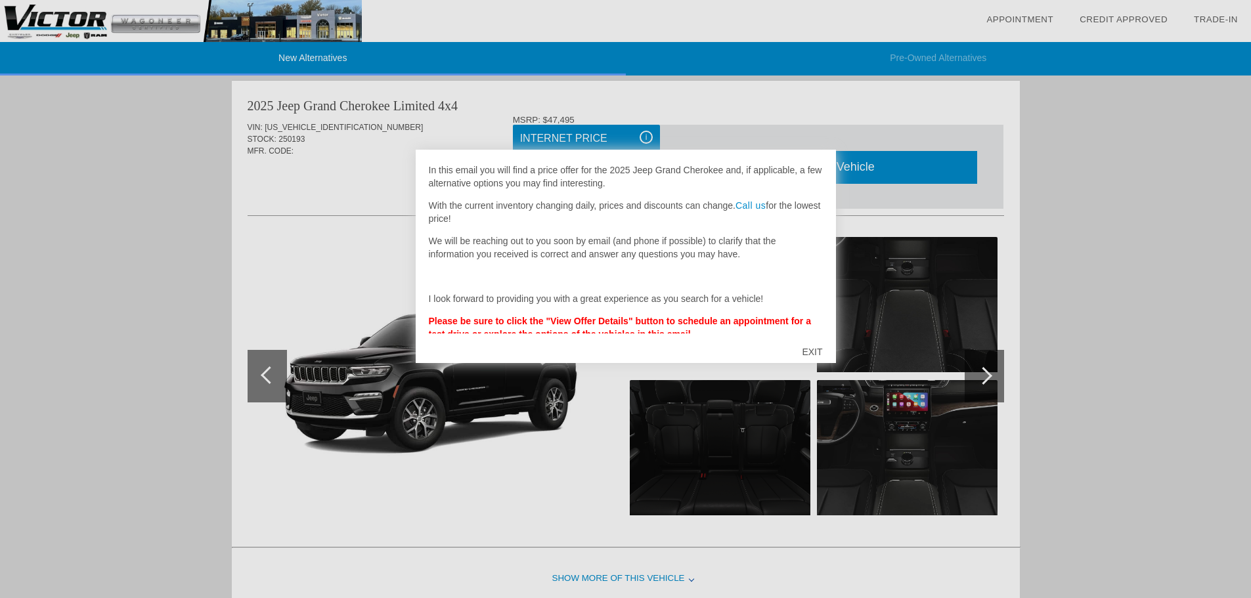
scroll to position [47, 0]
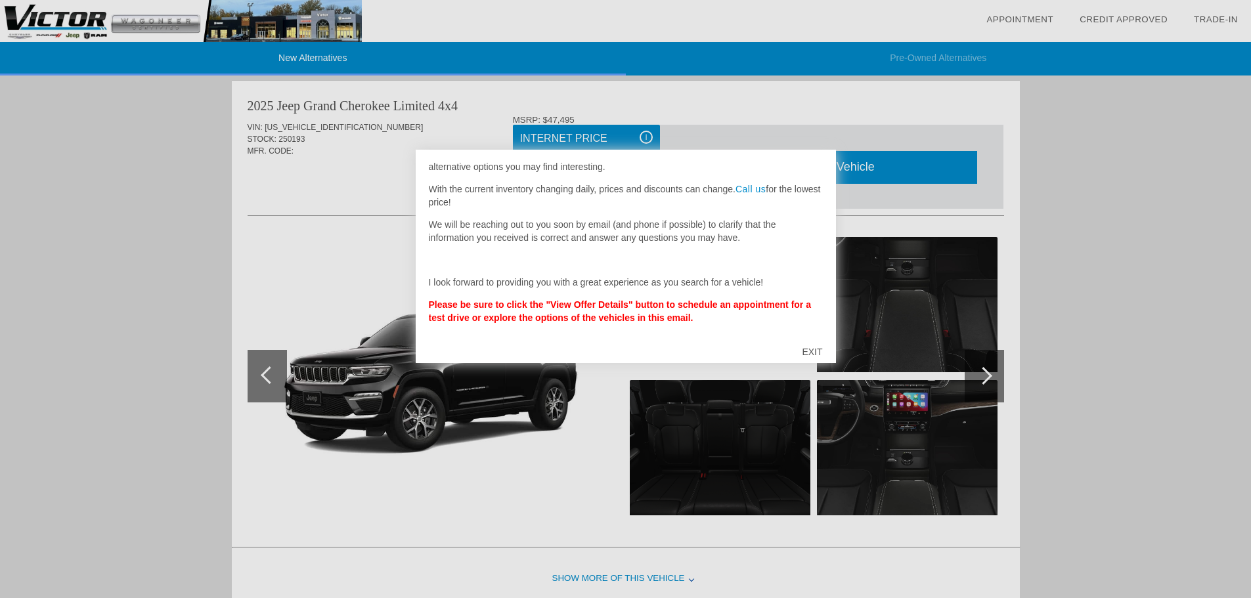
click at [813, 349] on div "EXIT" at bounding box center [812, 351] width 47 height 39
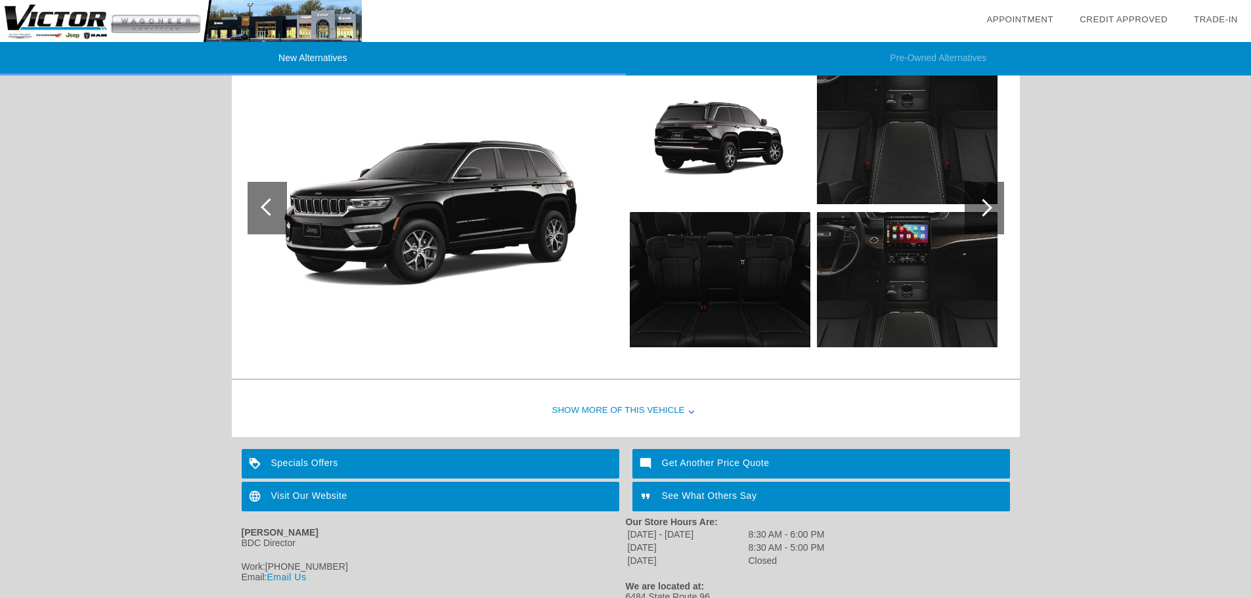
scroll to position [1543, 0]
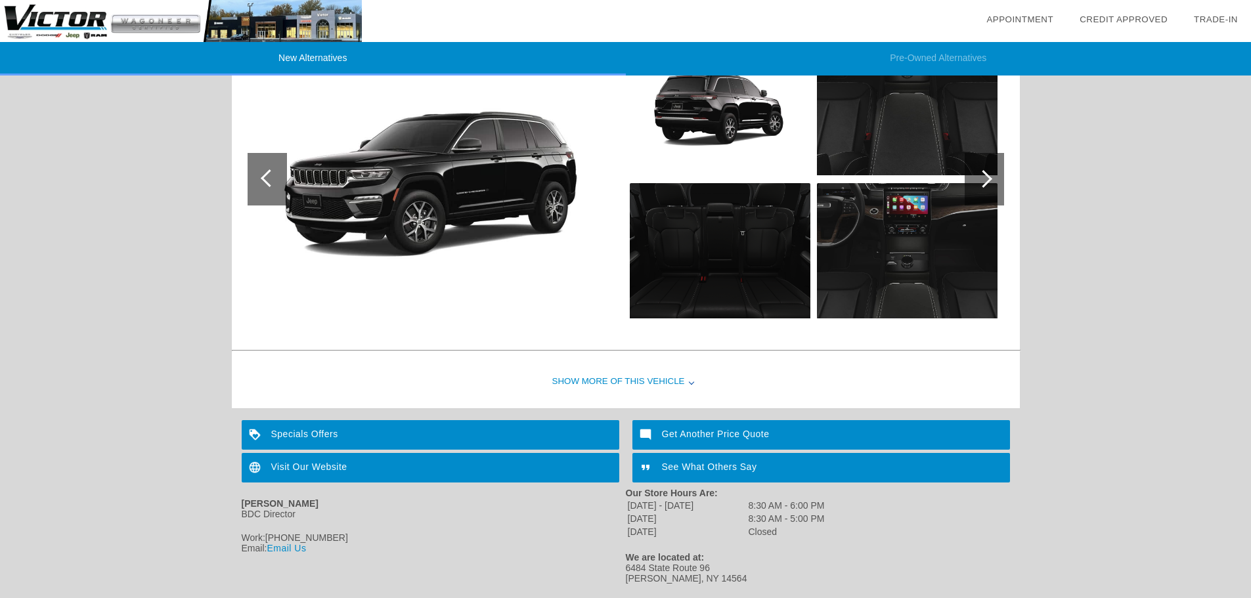
click at [323, 441] on div "Specials Offers" at bounding box center [431, 435] width 378 height 30
